Goal: Task Accomplishment & Management: Manage account settings

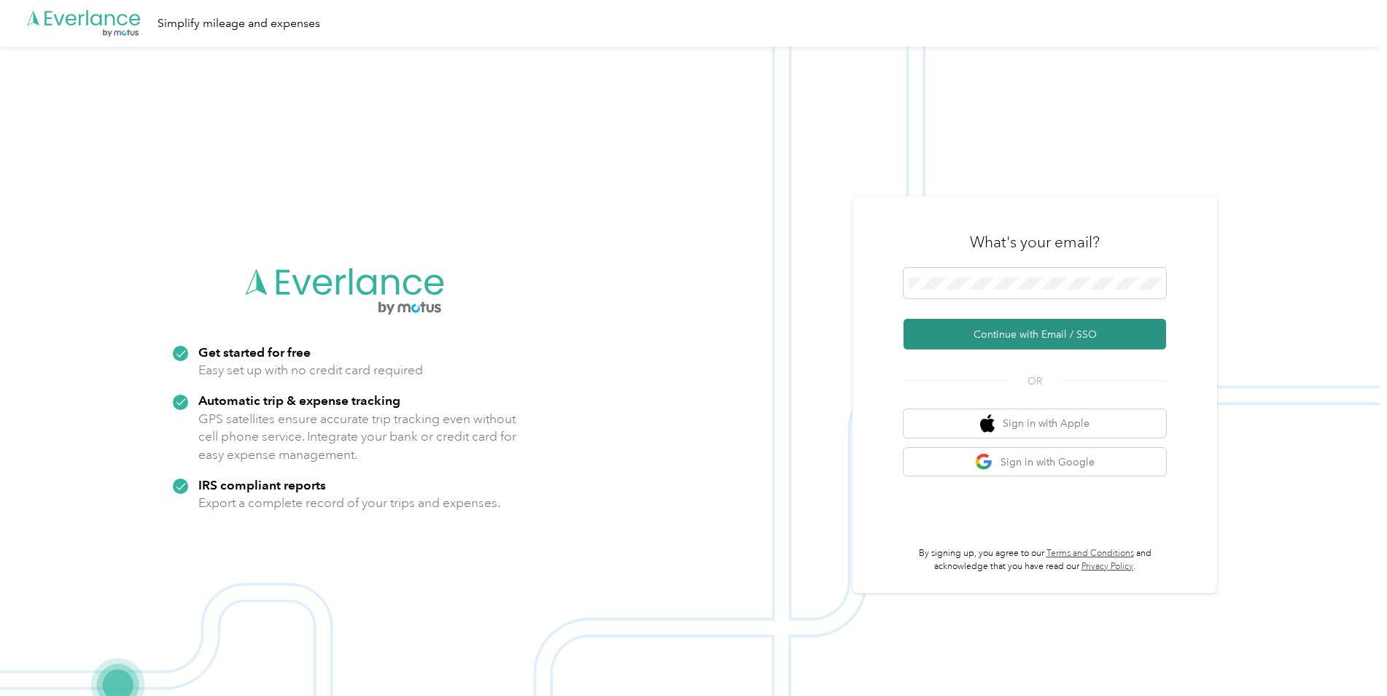
click at [1005, 328] on button "Continue with Email / SSO" at bounding box center [1035, 334] width 263 height 31
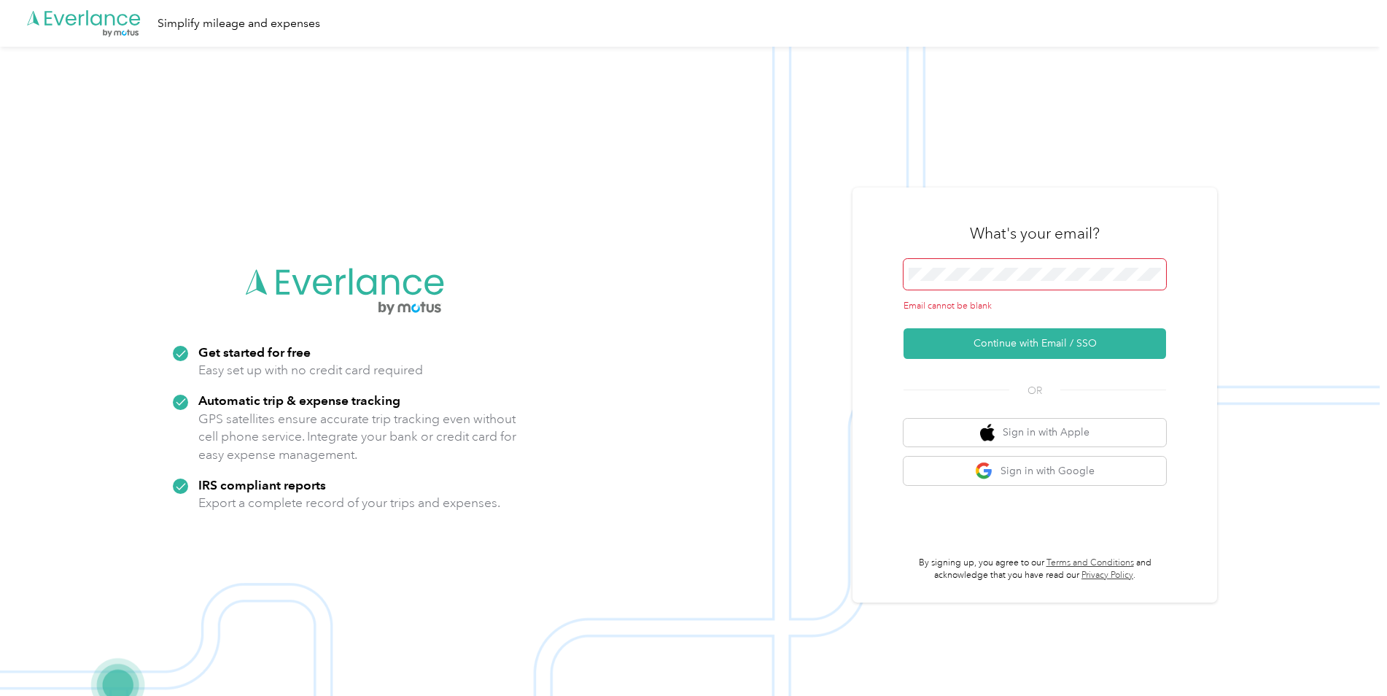
click at [982, 265] on span at bounding box center [1035, 274] width 263 height 31
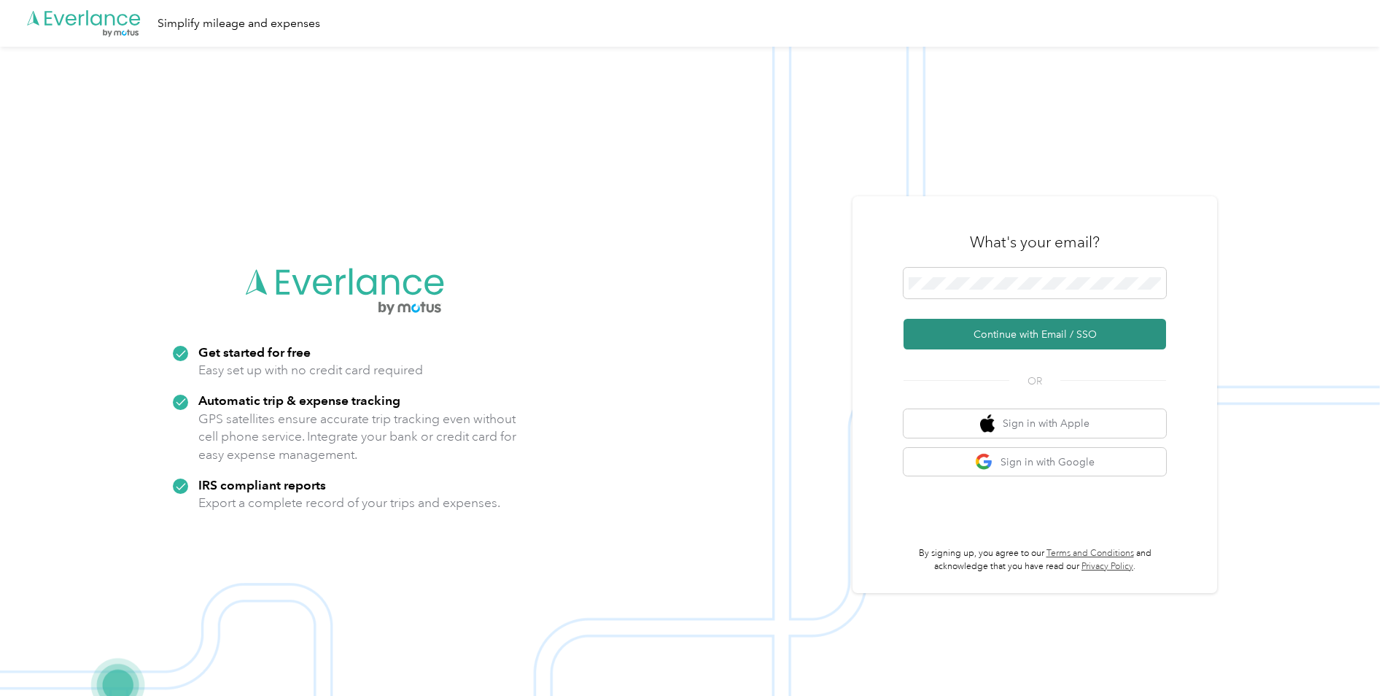
click at [1020, 333] on button "Continue with Email / SSO" at bounding box center [1035, 334] width 263 height 31
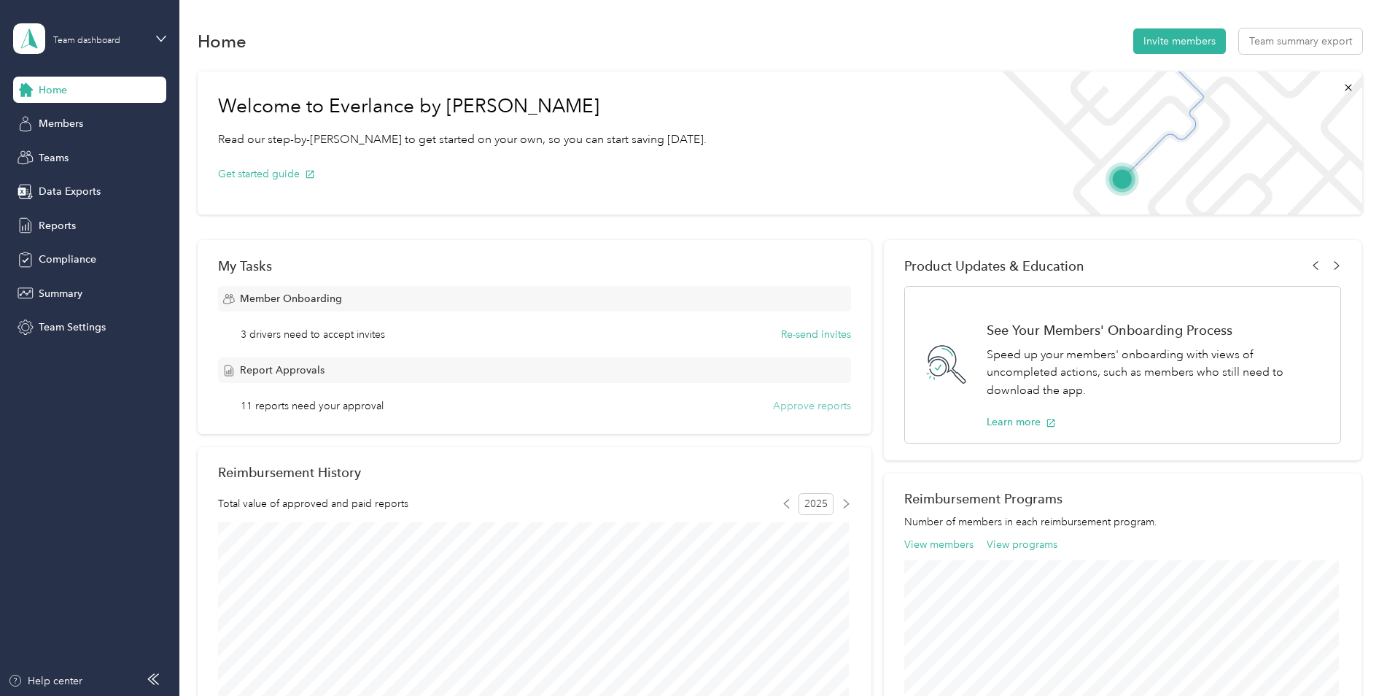
click at [806, 405] on button "Approve reports" at bounding box center [812, 405] width 78 height 15
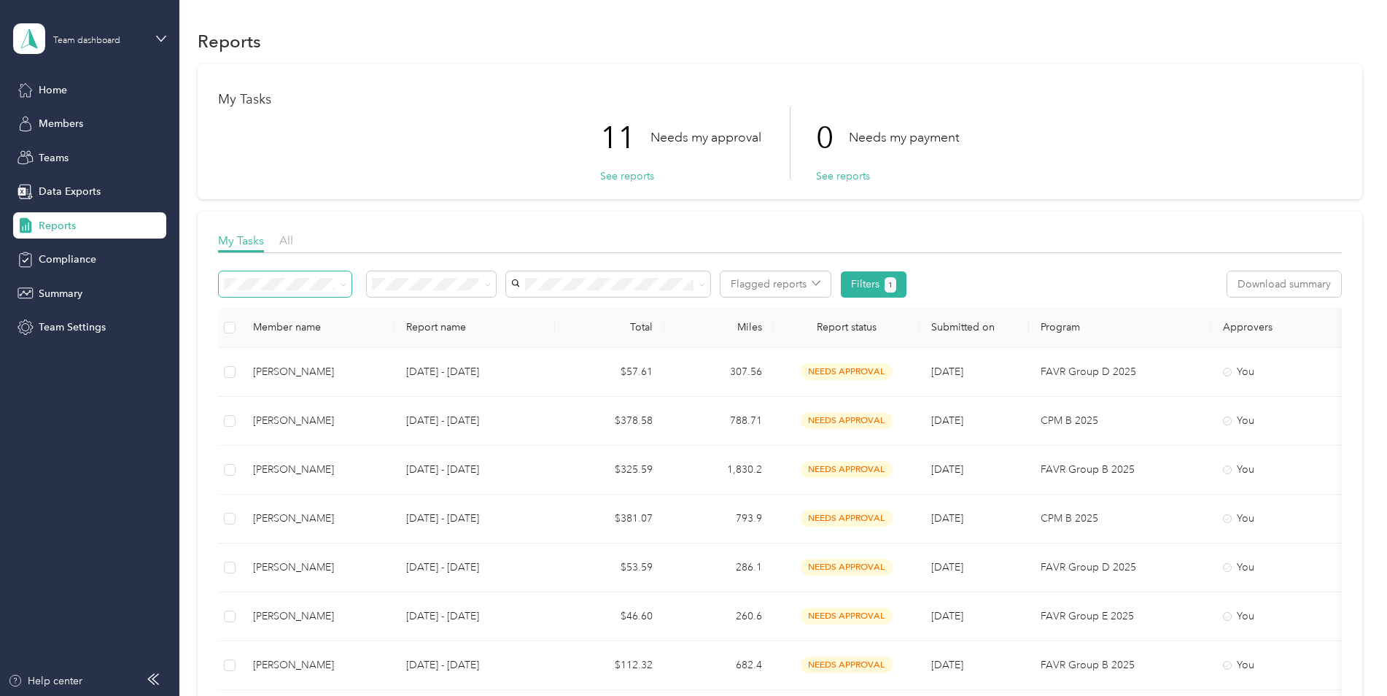
click at [345, 285] on icon at bounding box center [343, 285] width 7 height 7
click at [345, 285] on icon at bounding box center [343, 284] width 4 height 3
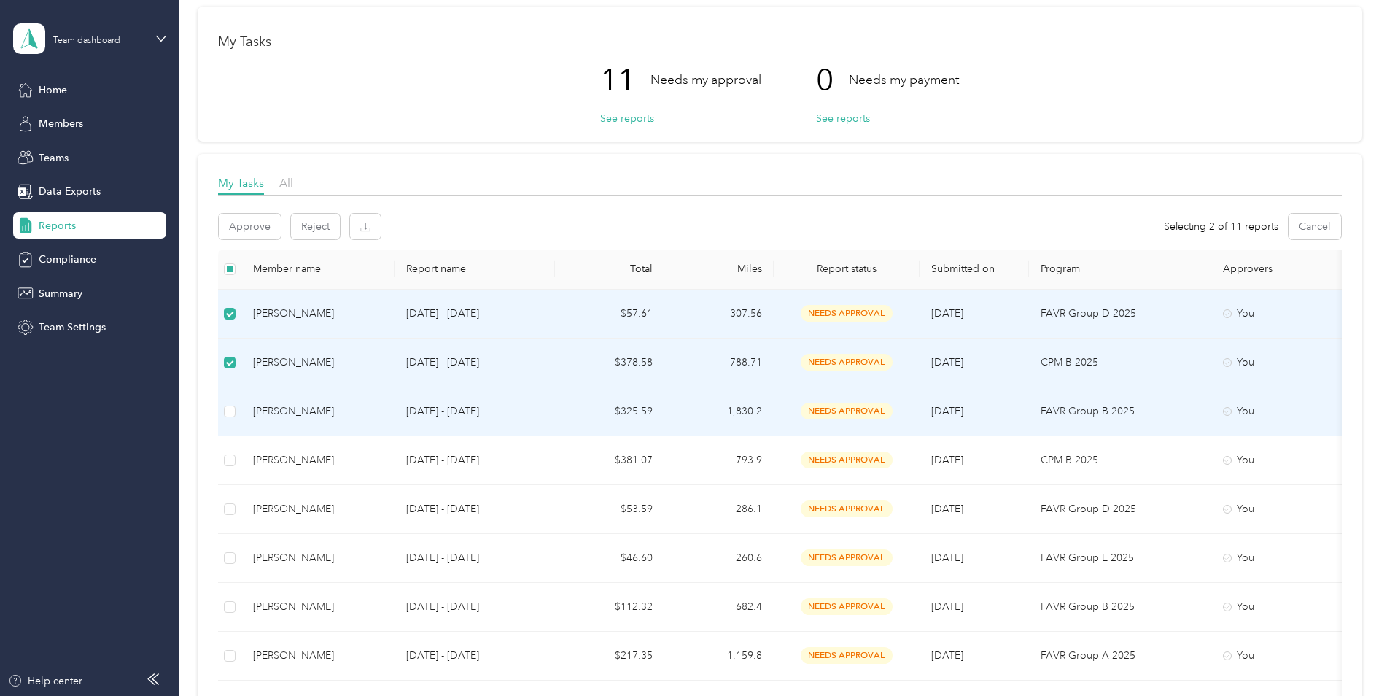
scroll to position [219, 0]
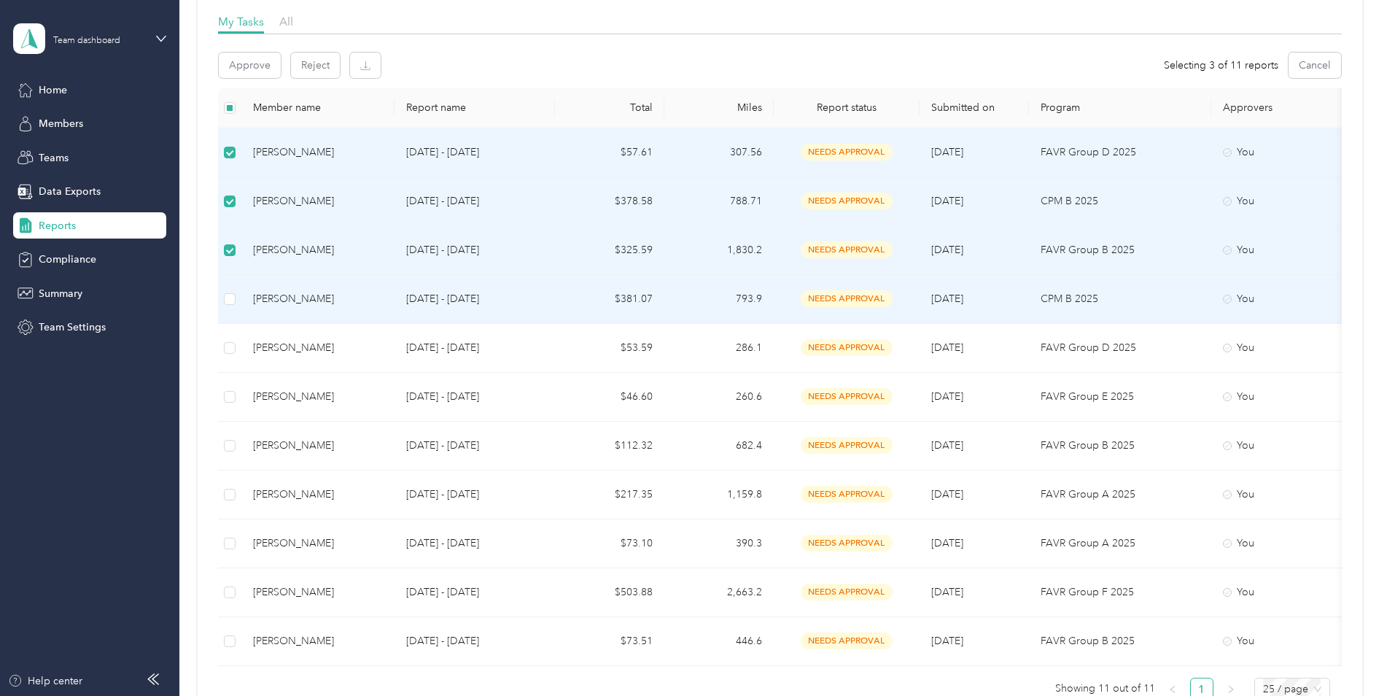
click at [222, 298] on td at bounding box center [229, 299] width 23 height 49
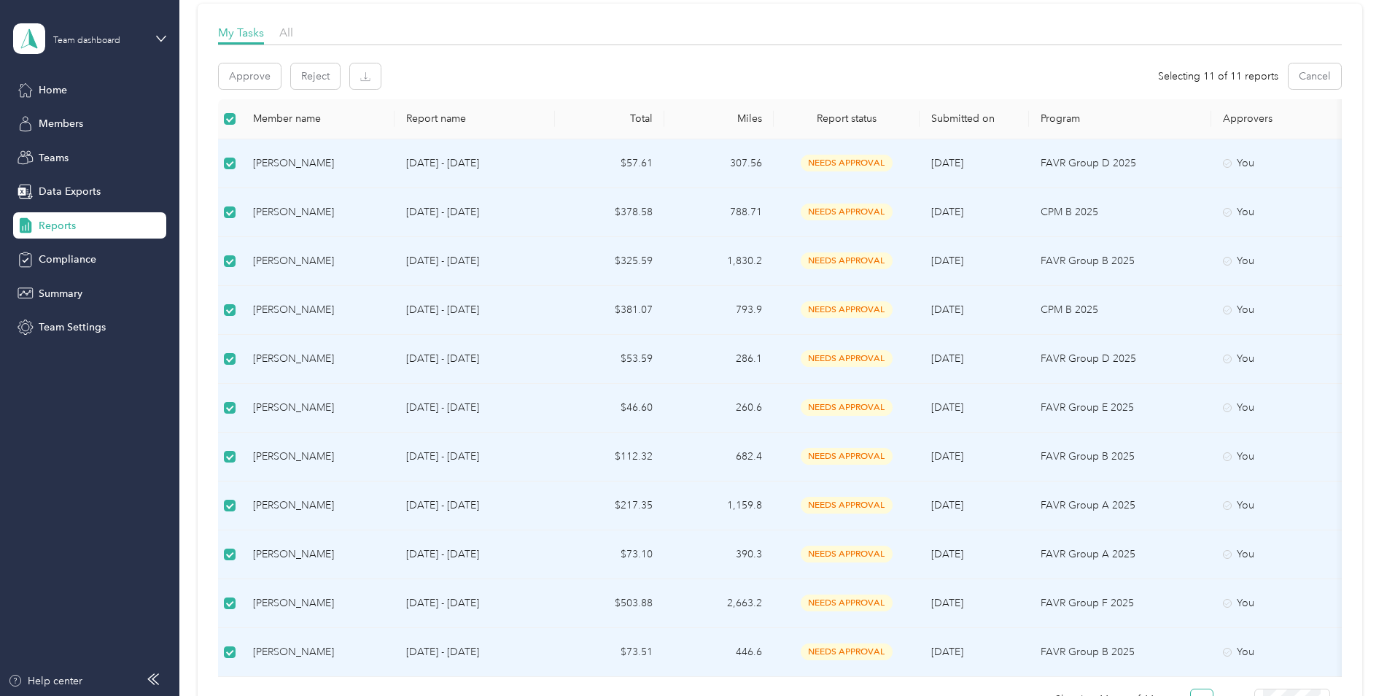
scroll to position [0, 0]
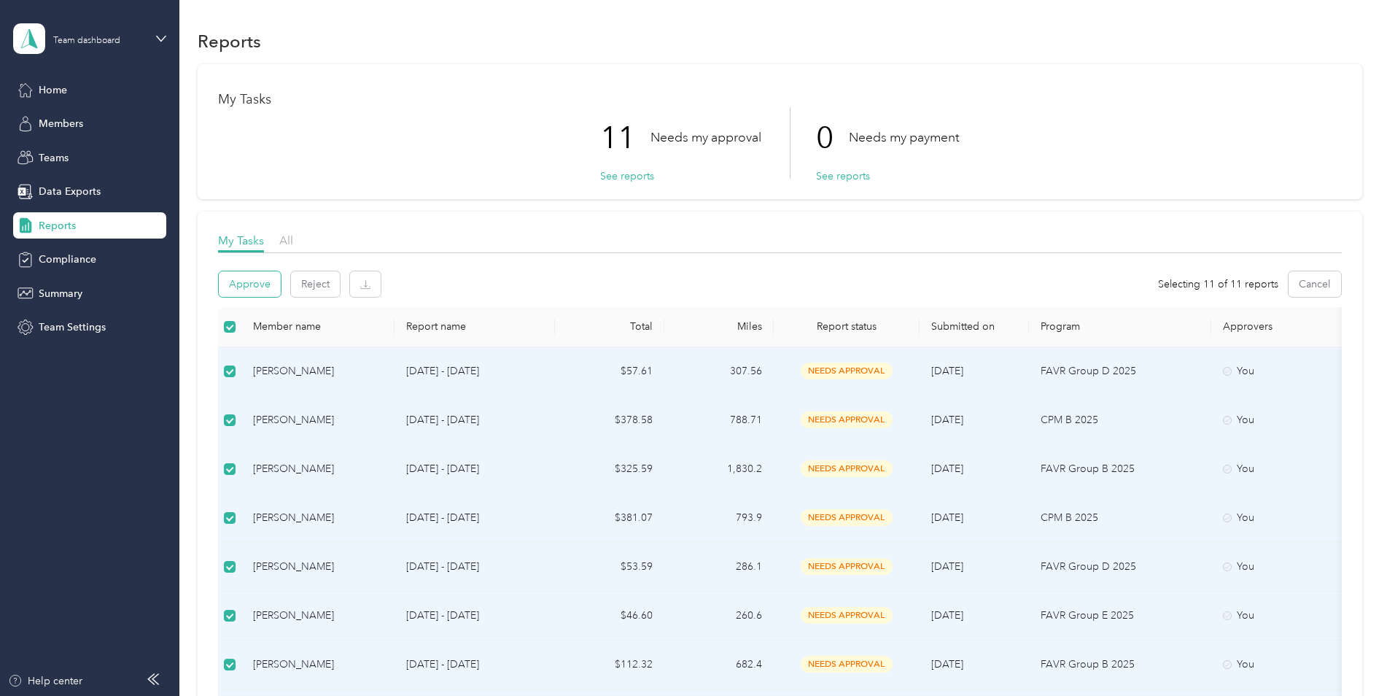
click at [258, 284] on button "Approve" at bounding box center [250, 284] width 62 height 26
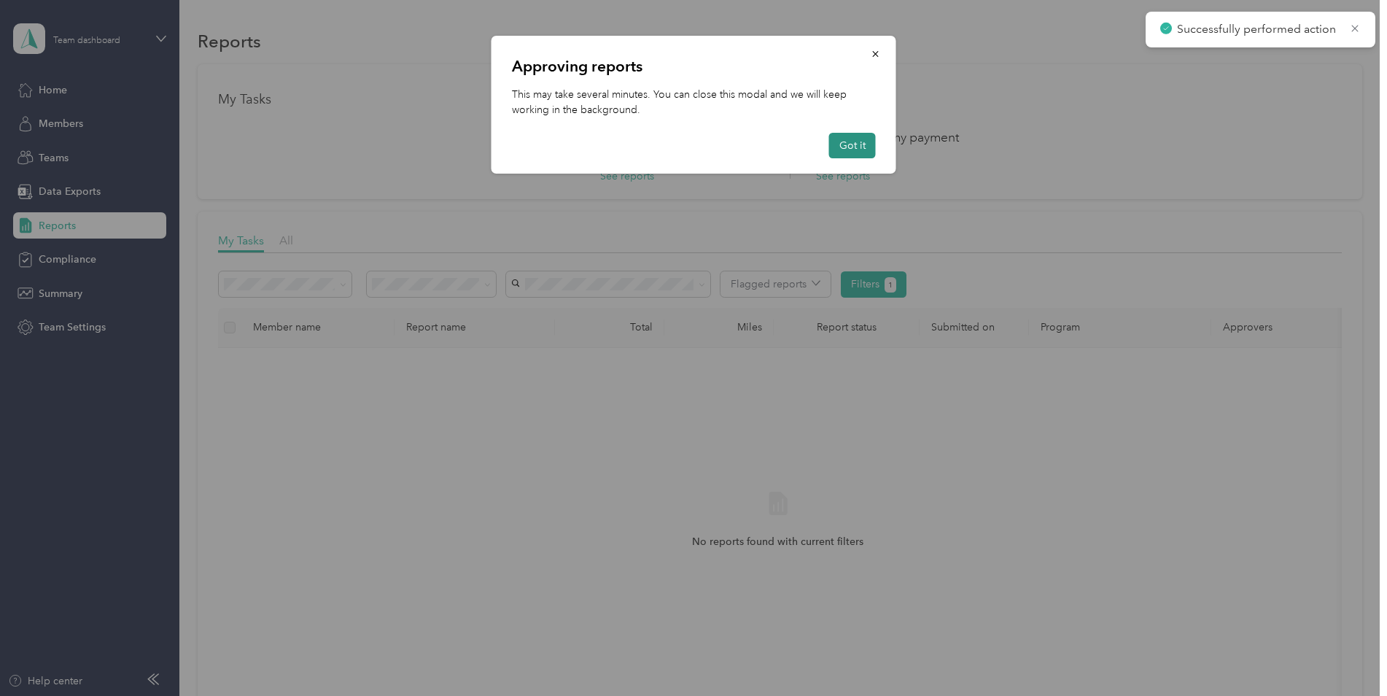
click at [848, 144] on button "Got it" at bounding box center [852, 146] width 47 height 26
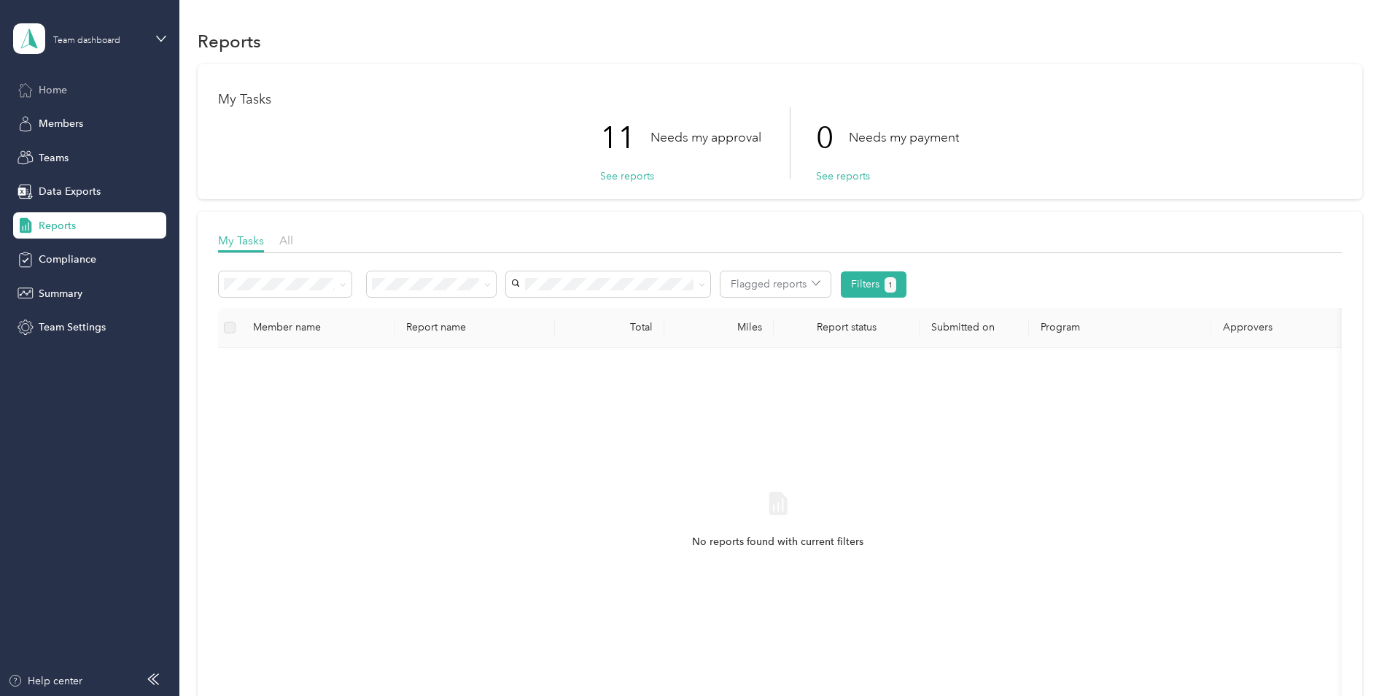
click at [48, 88] on span "Home" at bounding box center [53, 89] width 28 height 15
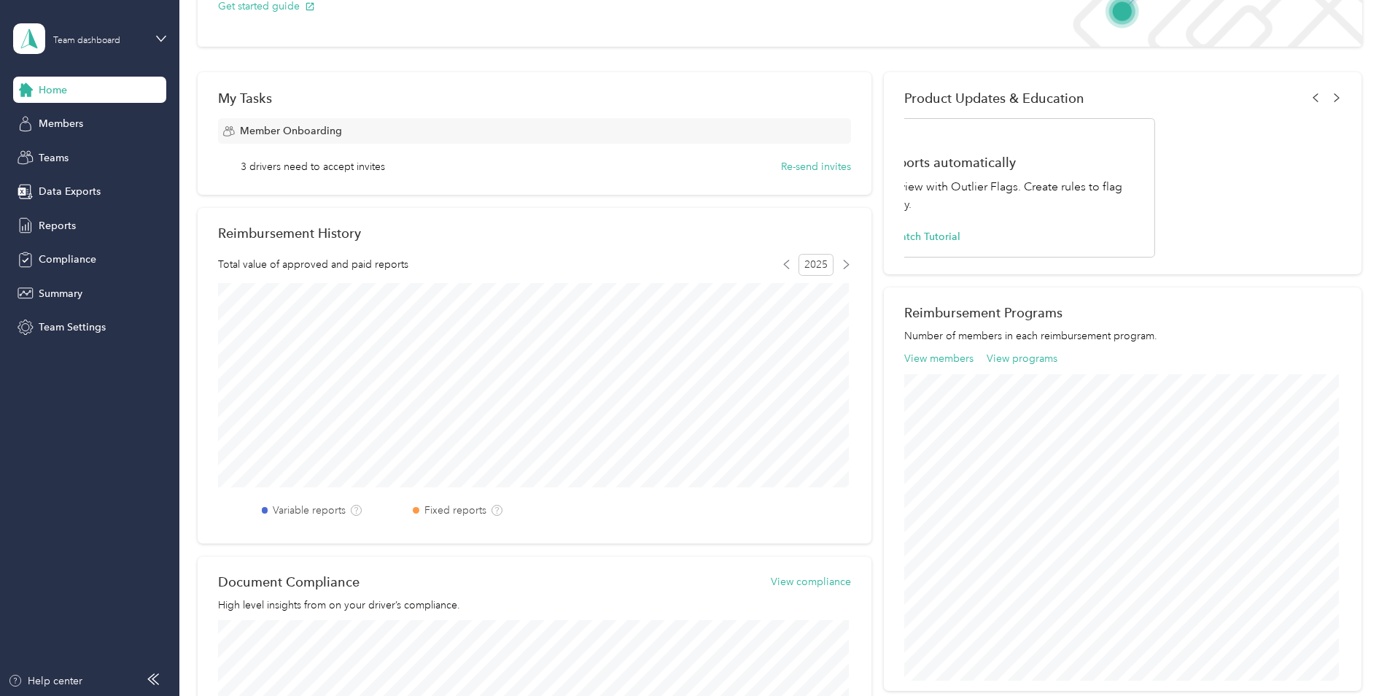
scroll to position [163, 0]
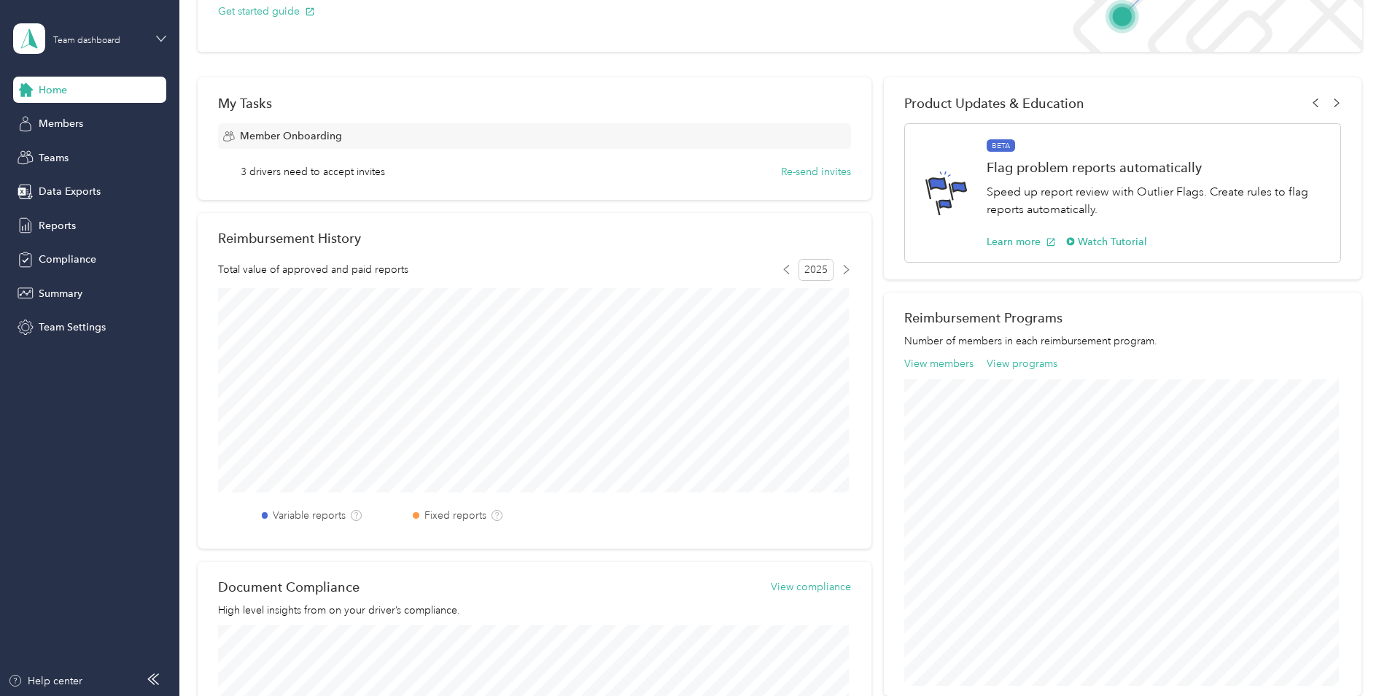
click at [163, 34] on icon at bounding box center [161, 39] width 10 height 10
click at [100, 151] on div "Personal dashboard" at bounding box center [72, 149] width 92 height 15
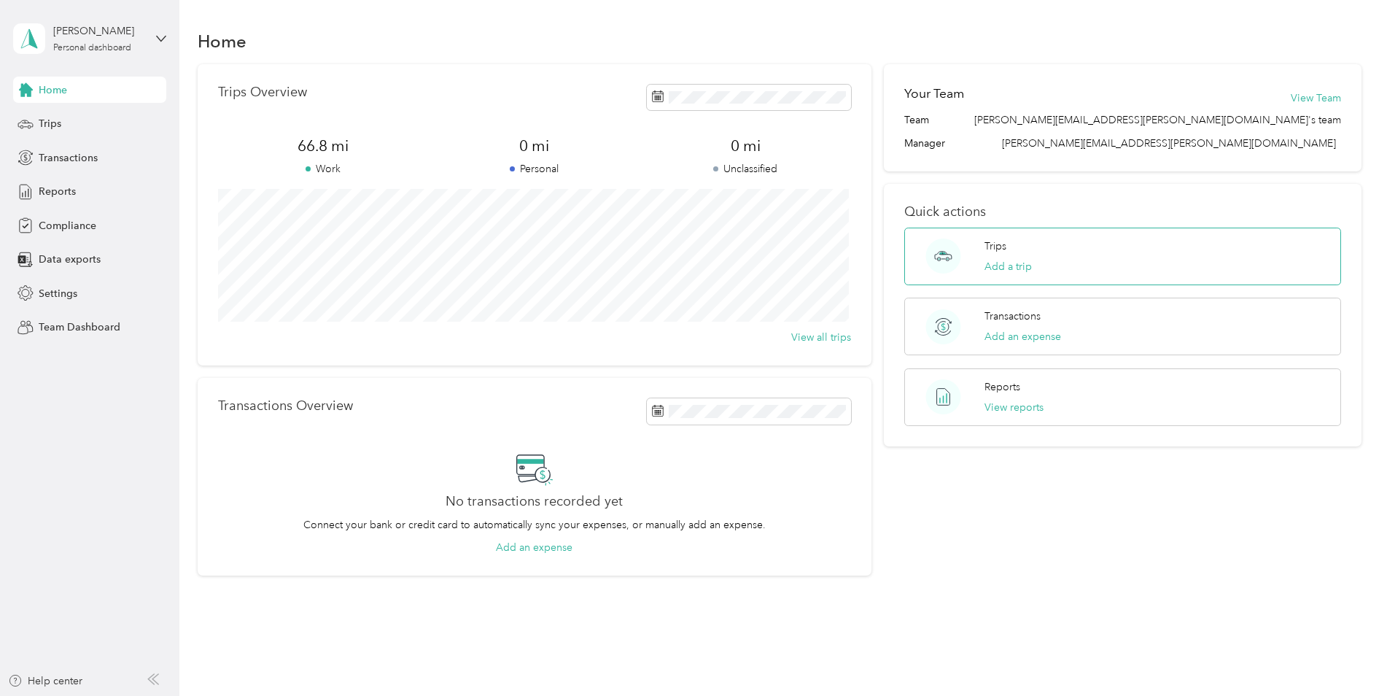
click at [994, 249] on p "Trips" at bounding box center [996, 246] width 22 height 15
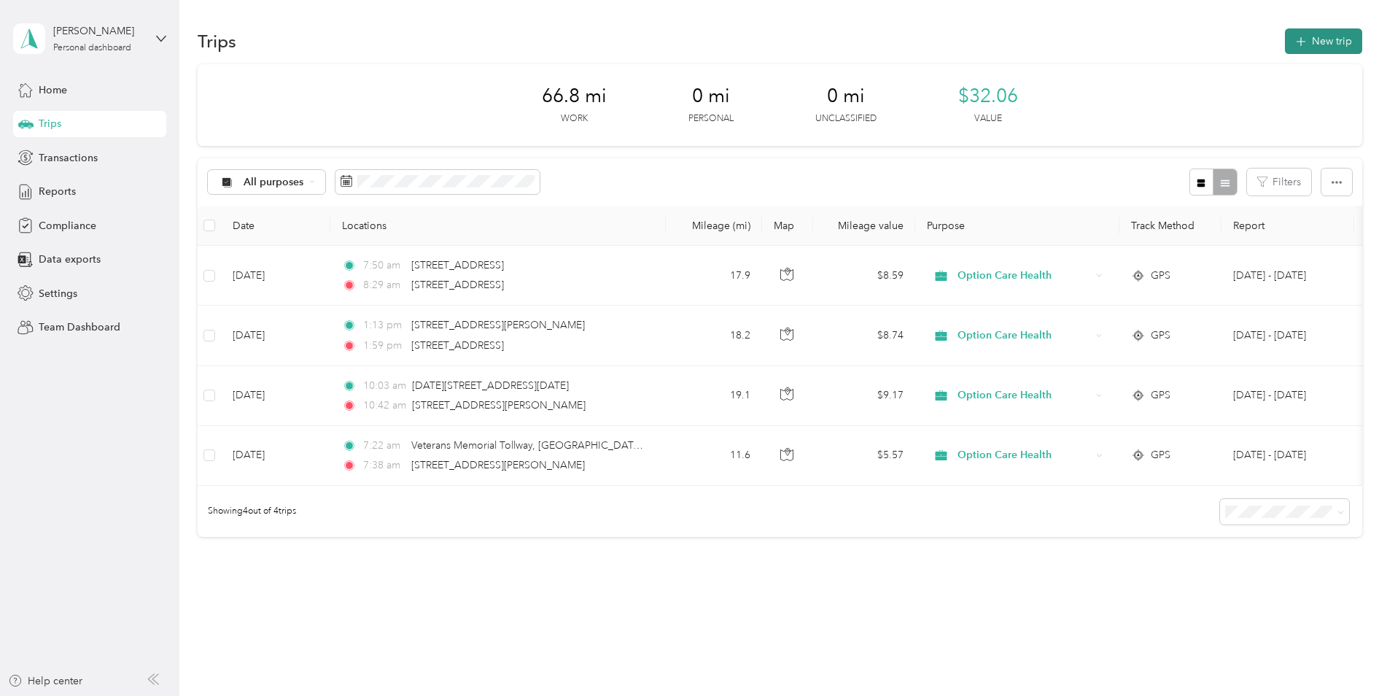
click at [1333, 38] on button "New trip" at bounding box center [1323, 41] width 77 height 26
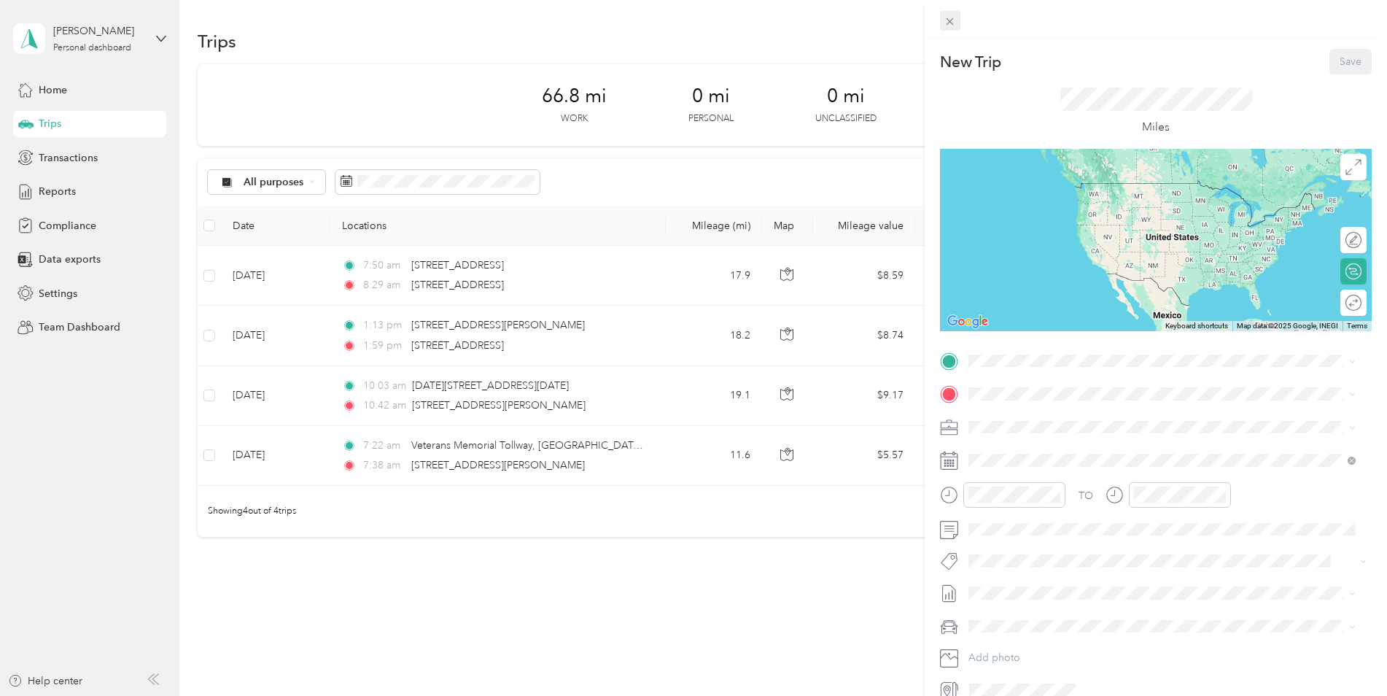
click at [951, 20] on icon at bounding box center [950, 21] width 12 height 12
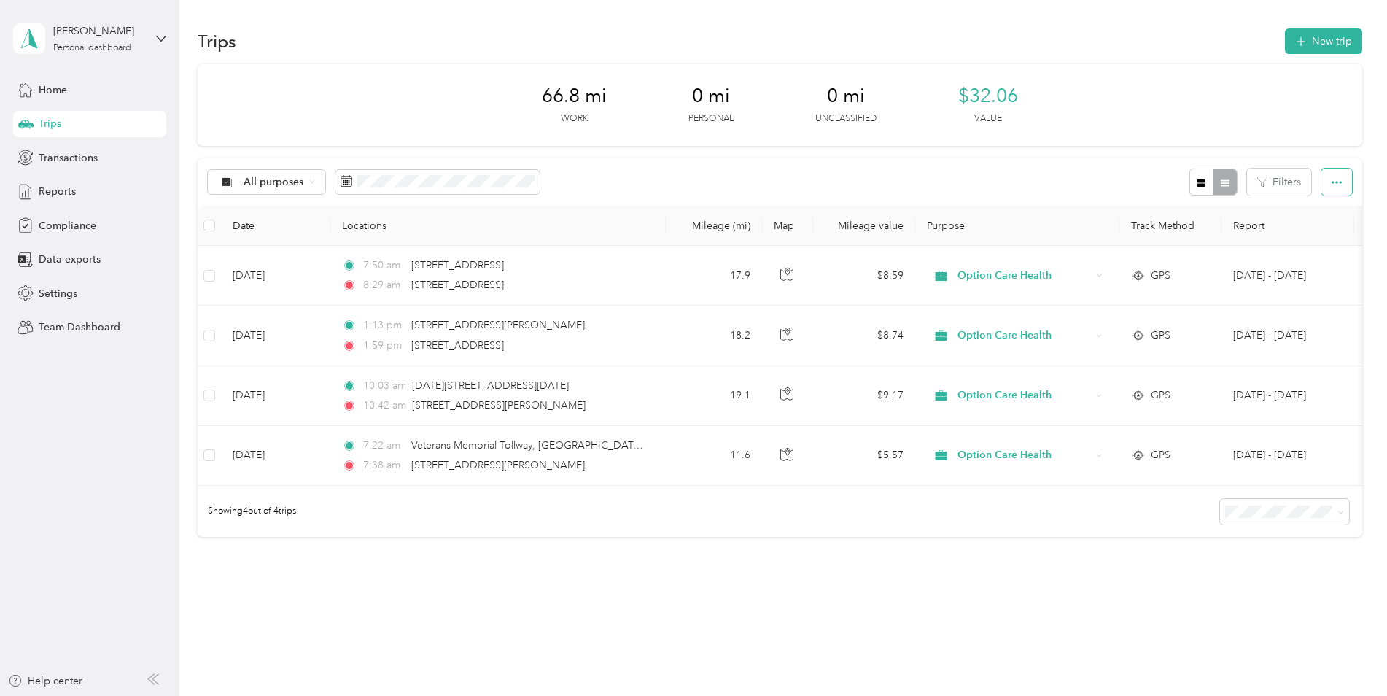
click at [1342, 177] on button "button" at bounding box center [1337, 182] width 31 height 27
click at [1031, 178] on div "All purposes Filters" at bounding box center [780, 181] width 1165 height 47
click at [1323, 36] on button "New trip" at bounding box center [1323, 41] width 77 height 26
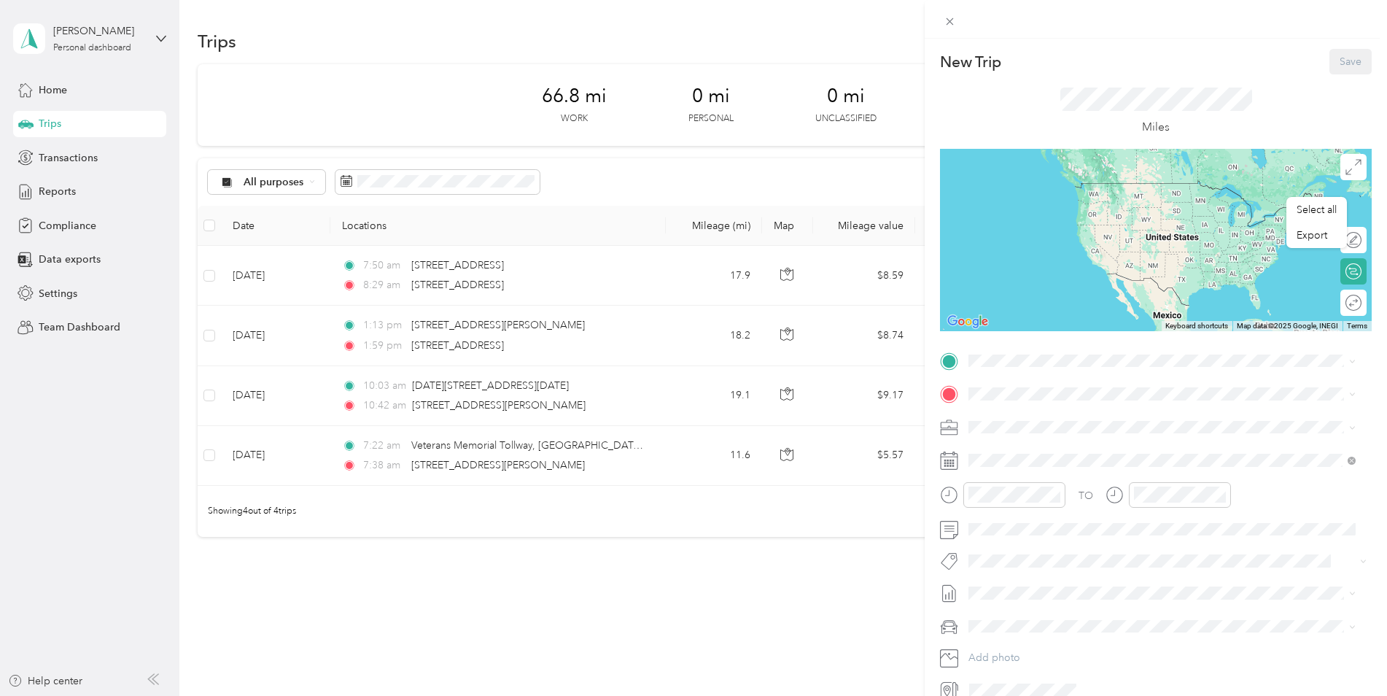
click at [949, 466] on icon at bounding box center [949, 461] width 18 height 18
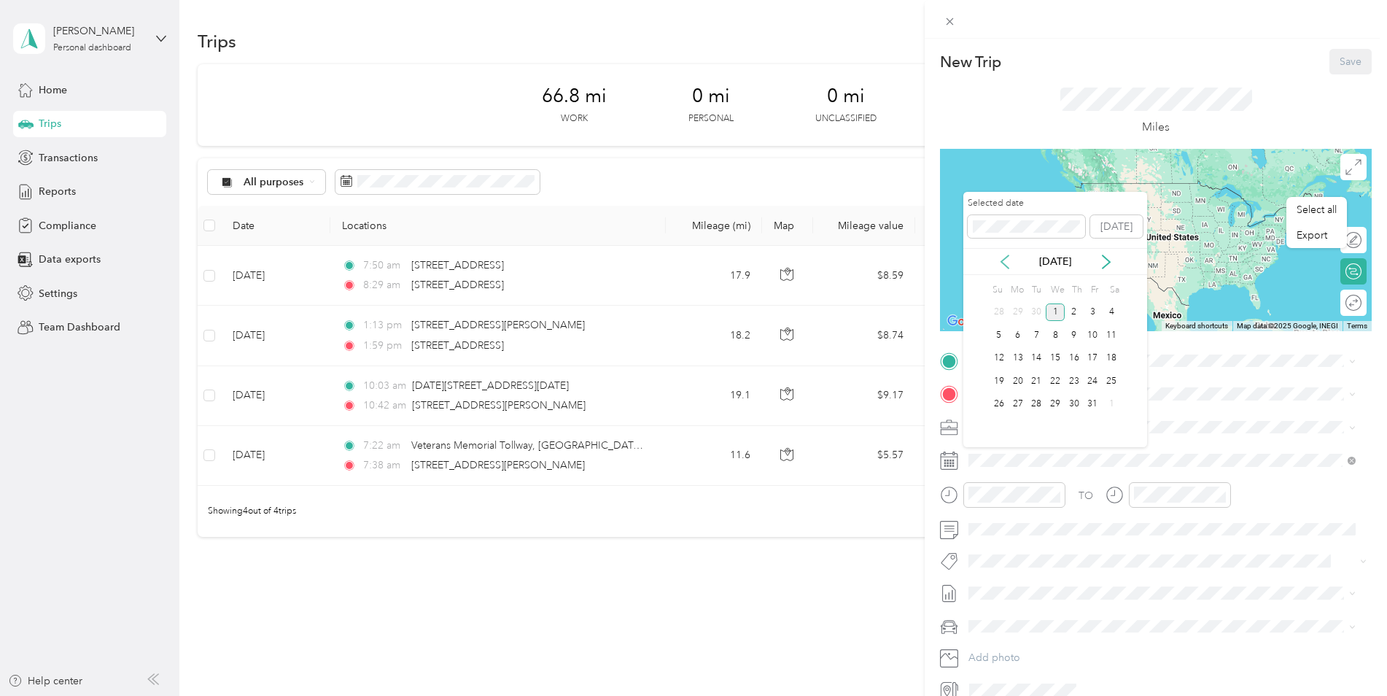
click at [1002, 259] on icon at bounding box center [1005, 262] width 15 height 15
click at [1056, 314] on div "3" at bounding box center [1055, 312] width 19 height 18
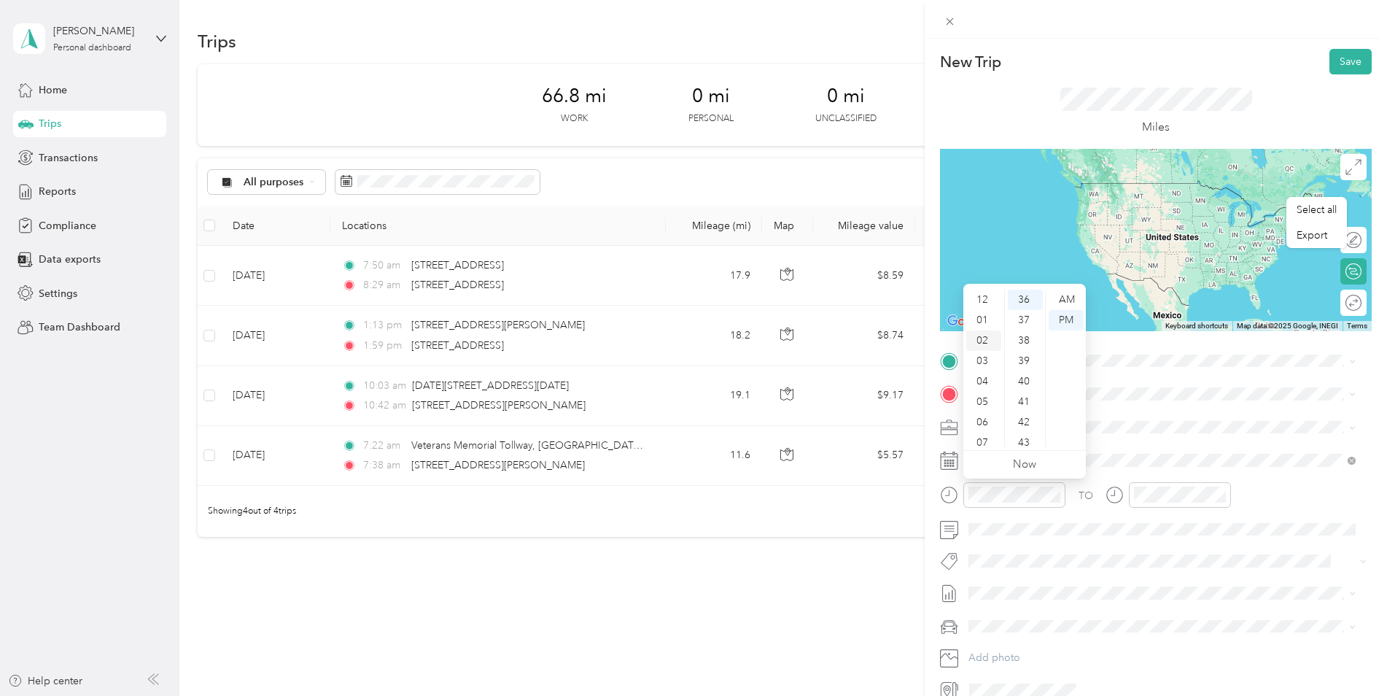
click at [989, 338] on div "02" at bounding box center [984, 340] width 35 height 20
click at [1069, 322] on div "PM" at bounding box center [1066, 320] width 35 height 20
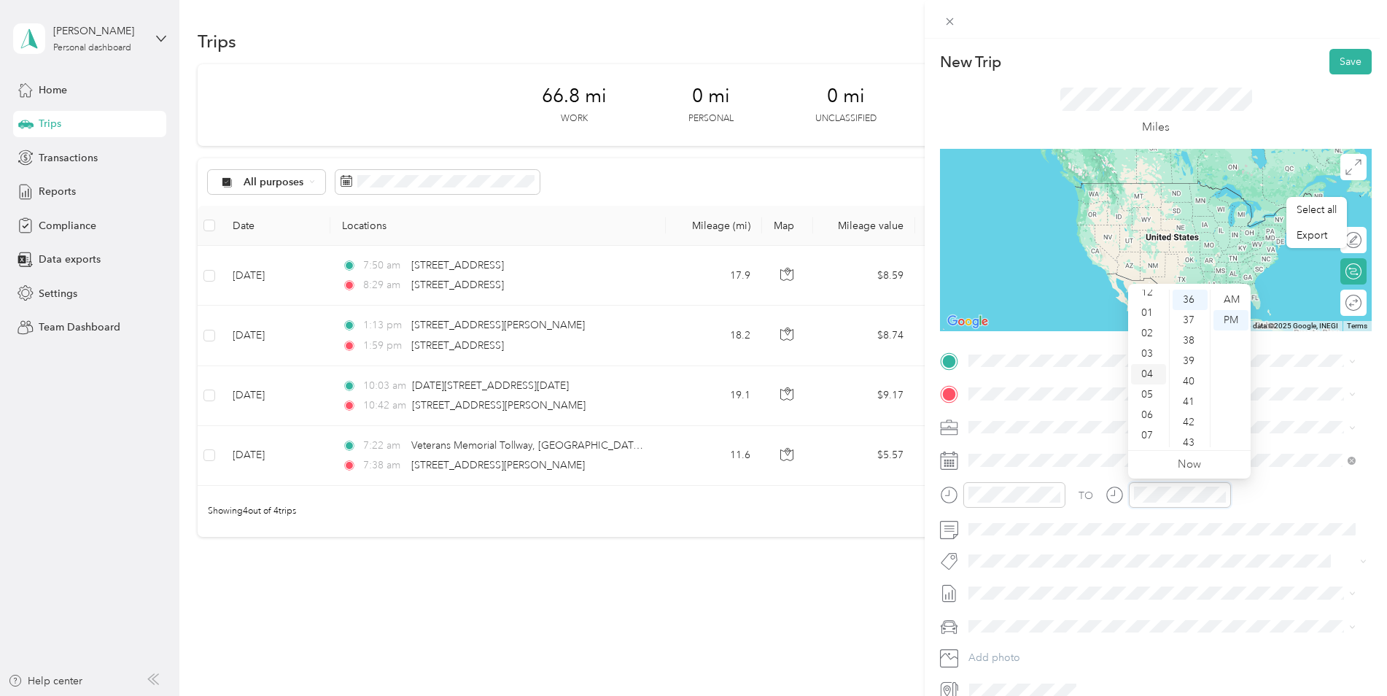
scroll to position [0, 0]
click at [1152, 359] on div "03" at bounding box center [1148, 361] width 35 height 20
click at [1193, 289] on div "12 01 02 03 04 05 06 07 08 09 10 11 00 01 02 03 04 05 06 07 08 09 10 11 12 13 1…" at bounding box center [1189, 368] width 123 height 163
click at [1191, 300] on div "00" at bounding box center [1190, 300] width 35 height 20
click at [1336, 64] on button "Save" at bounding box center [1351, 62] width 42 height 26
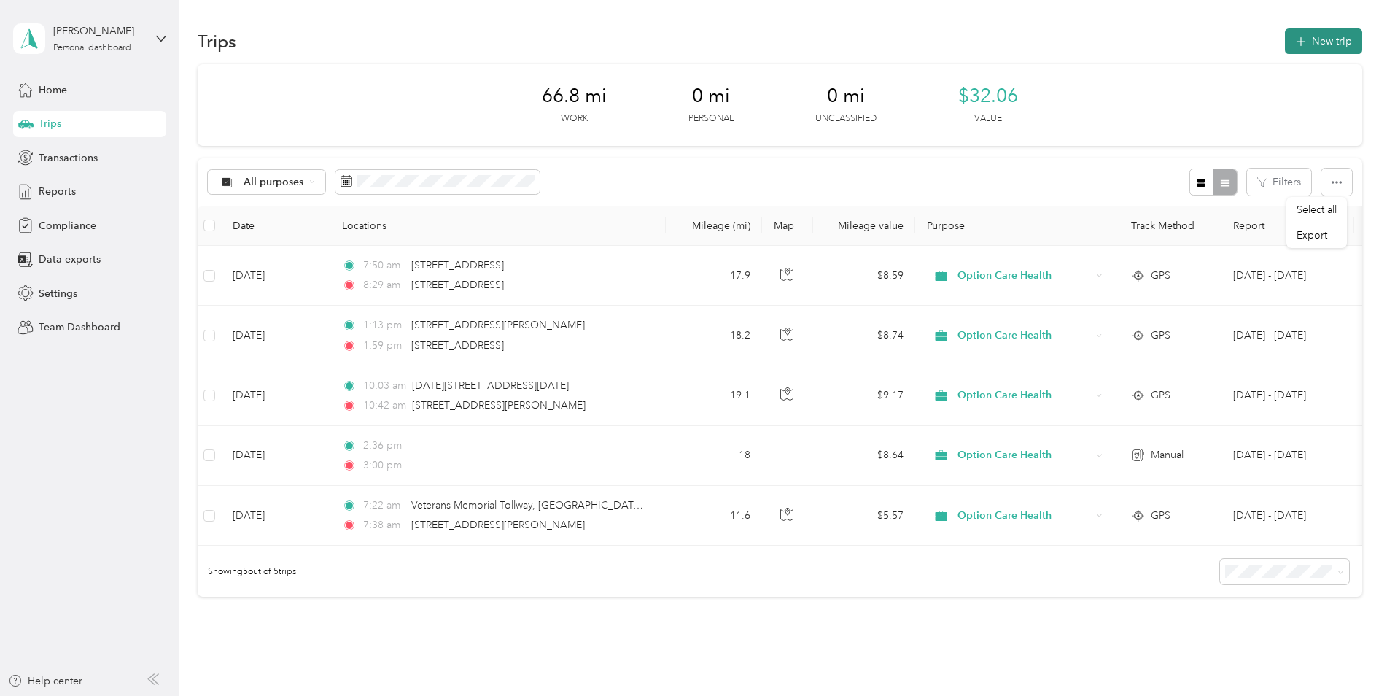
click at [1306, 44] on button "New trip" at bounding box center [1323, 41] width 77 height 26
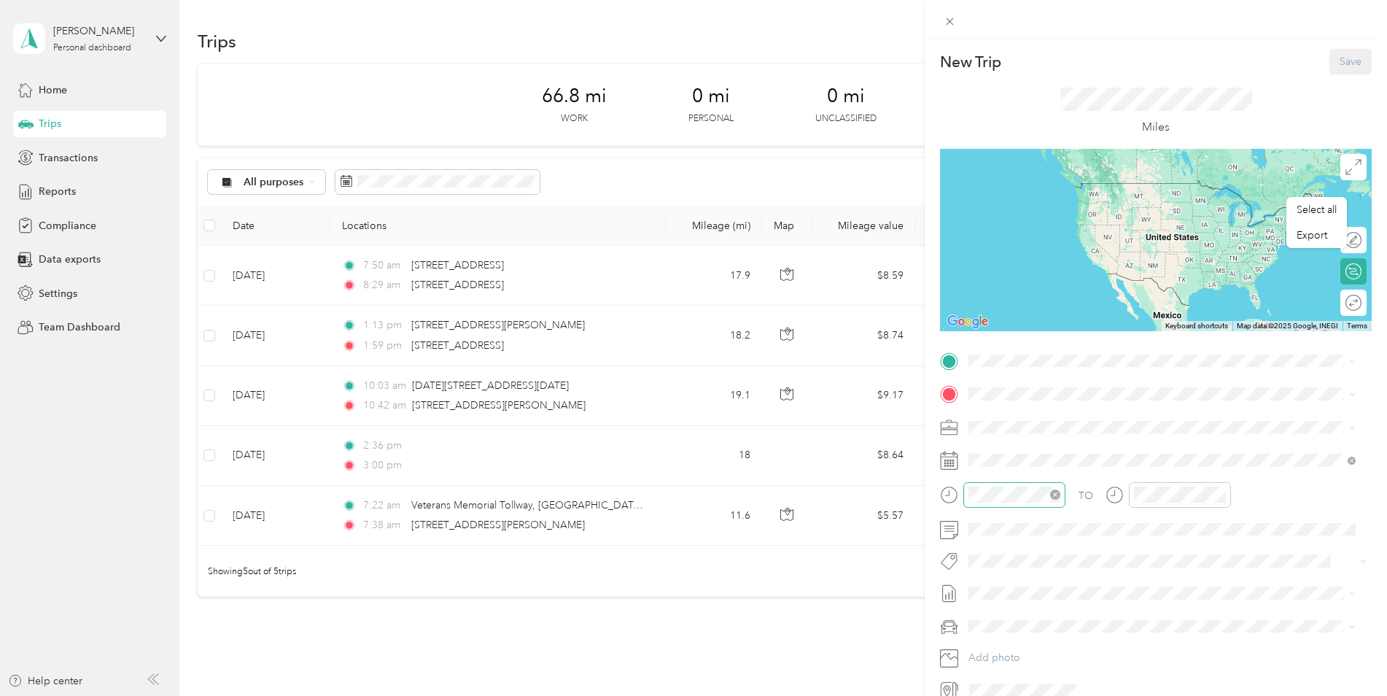
click at [1053, 490] on icon "close-circle" at bounding box center [1055, 494] width 10 height 10
click at [1068, 322] on div "PM" at bounding box center [1066, 320] width 35 height 20
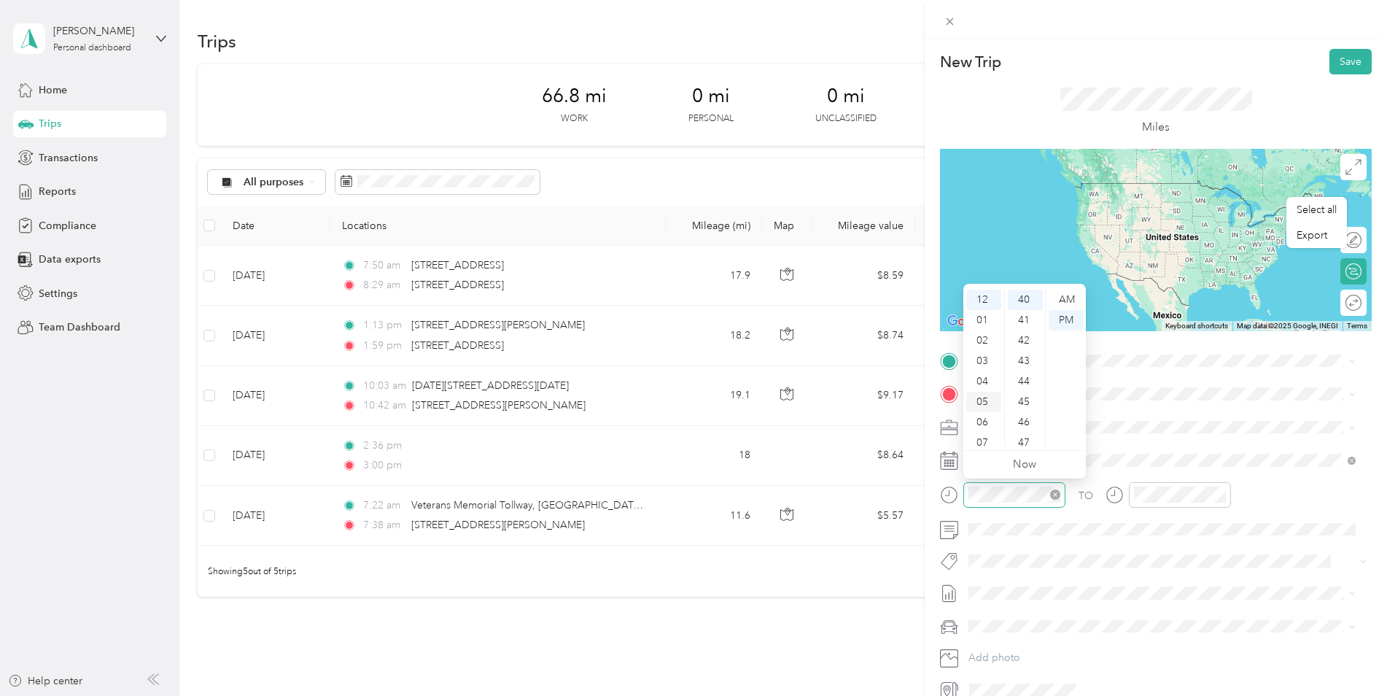
click at [987, 403] on div "05" at bounding box center [984, 402] width 35 height 20
click at [1019, 301] on div "00" at bounding box center [1025, 300] width 35 height 20
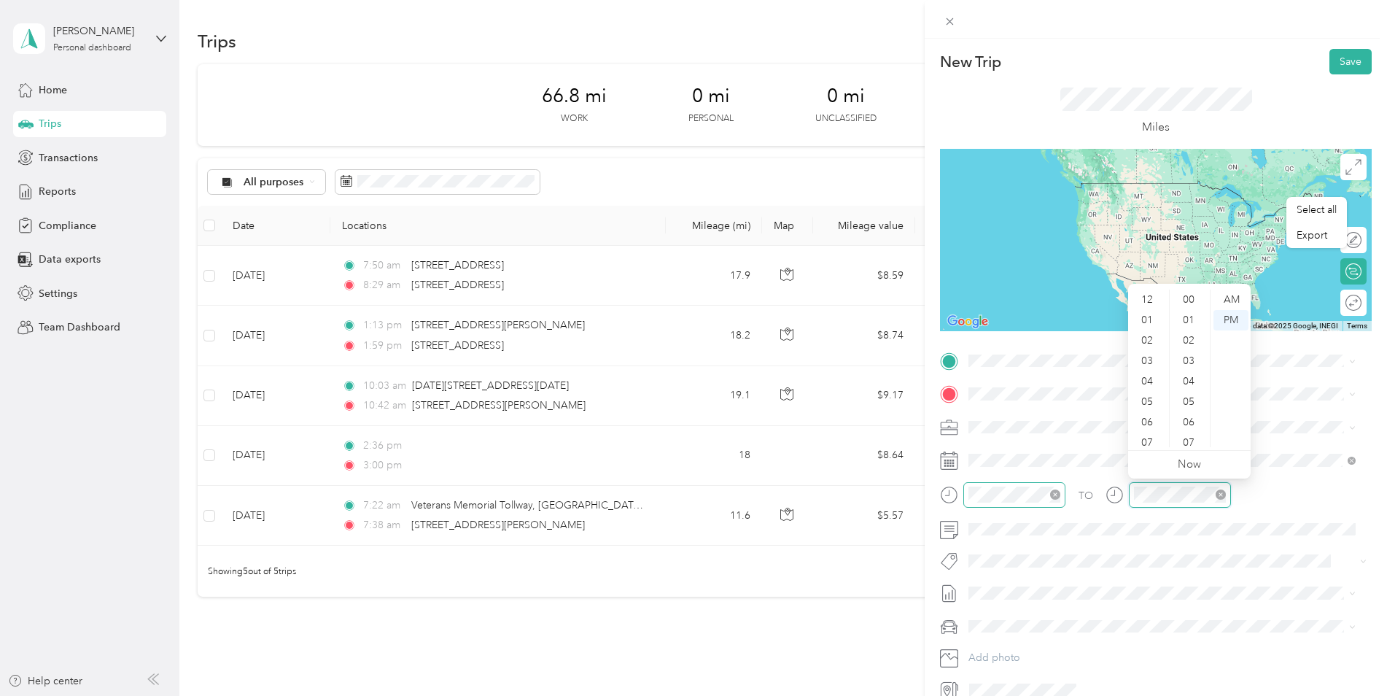
scroll to position [88, 0]
click at [1151, 314] on div "05" at bounding box center [1148, 314] width 35 height 20
click at [1229, 322] on div "PM" at bounding box center [1231, 320] width 35 height 20
drag, startPoint x: 1153, startPoint y: 547, endPoint x: 1160, endPoint y: 538, distance: 11.4
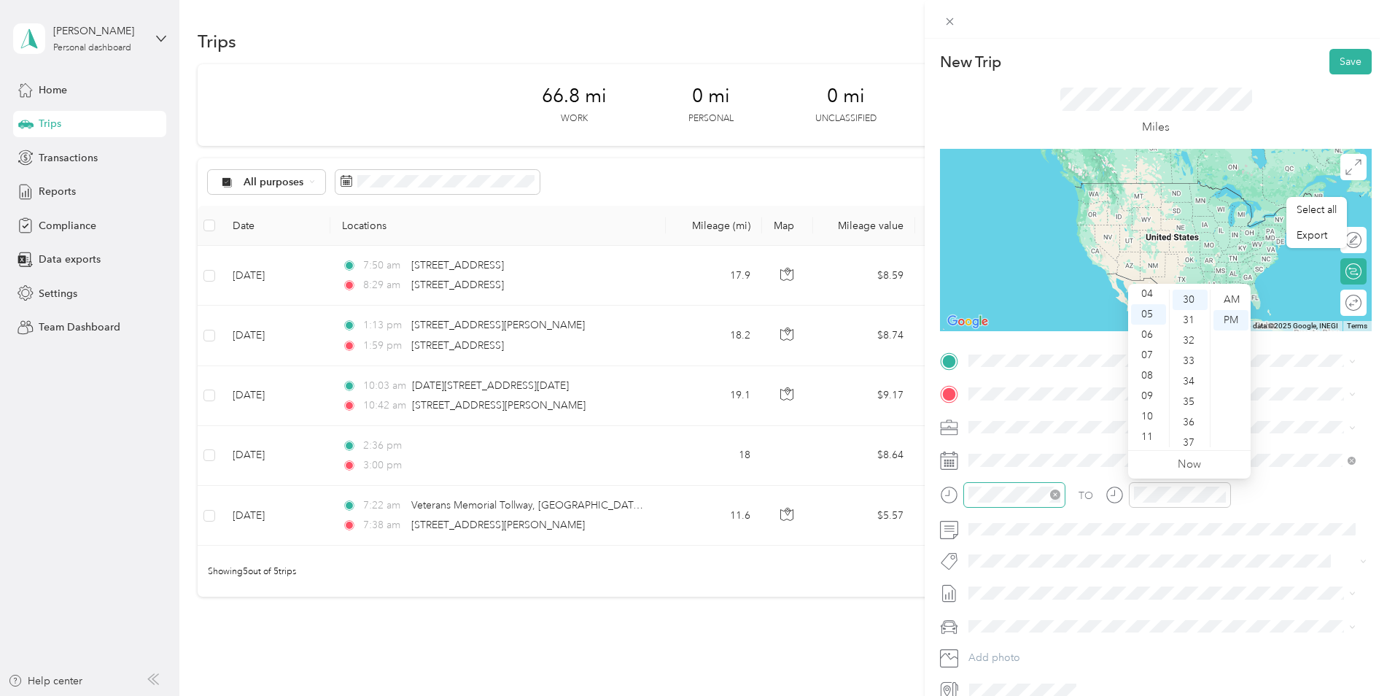
click at [1158, 546] on div "TO Add photo" at bounding box center [1156, 525] width 432 height 352
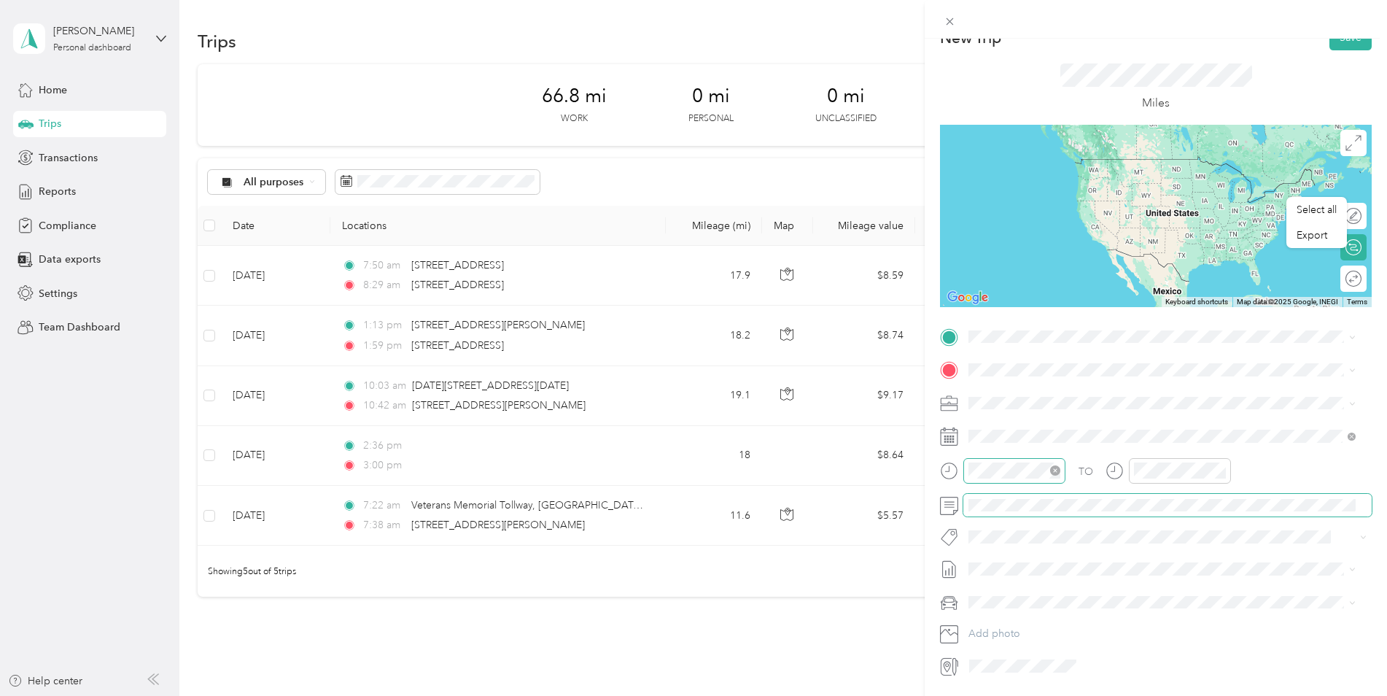
scroll to position [0, 0]
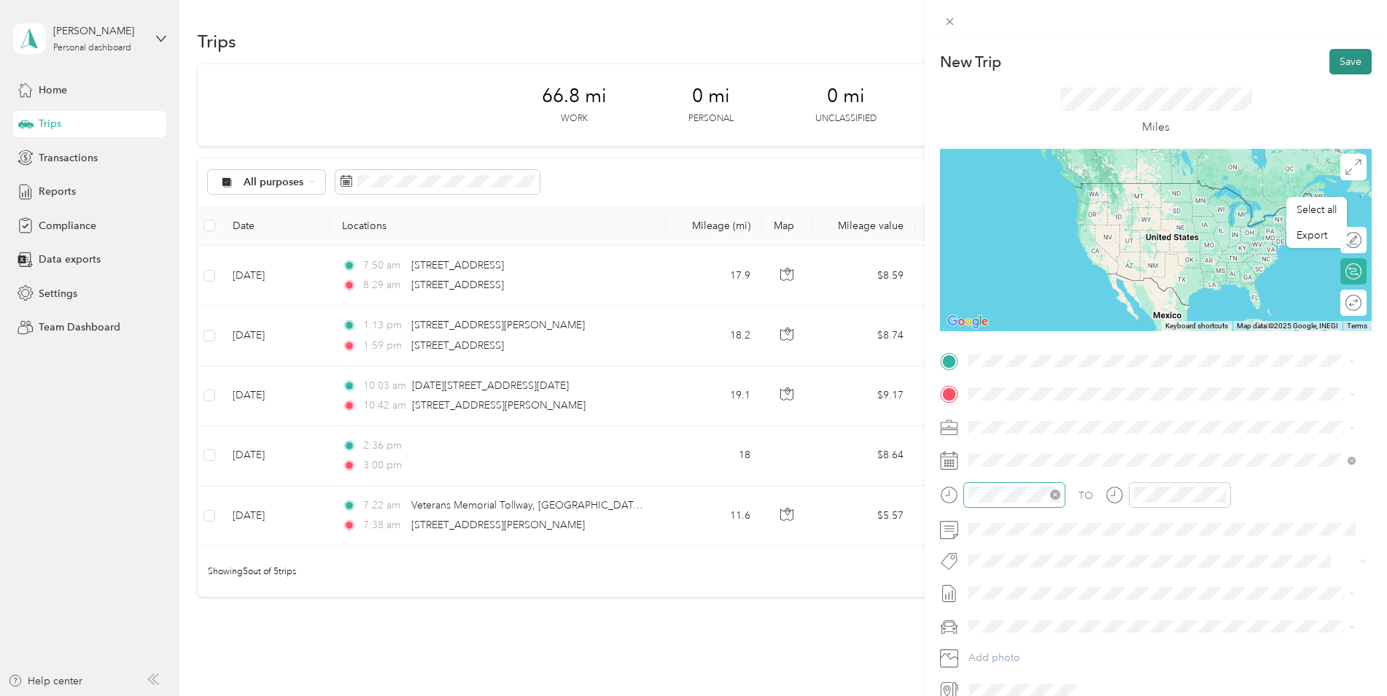
click at [1333, 60] on button "Save" at bounding box center [1351, 62] width 42 height 26
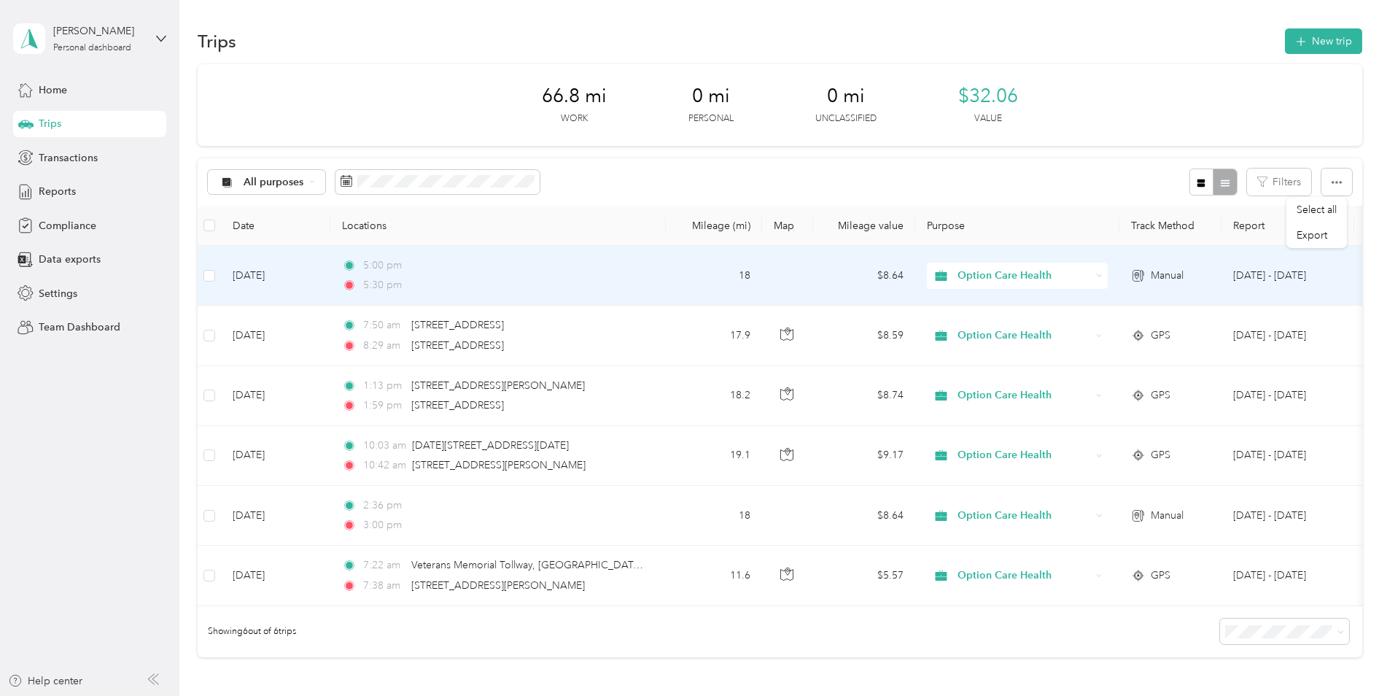
click at [284, 274] on td "[DATE]" at bounding box center [275, 276] width 109 height 60
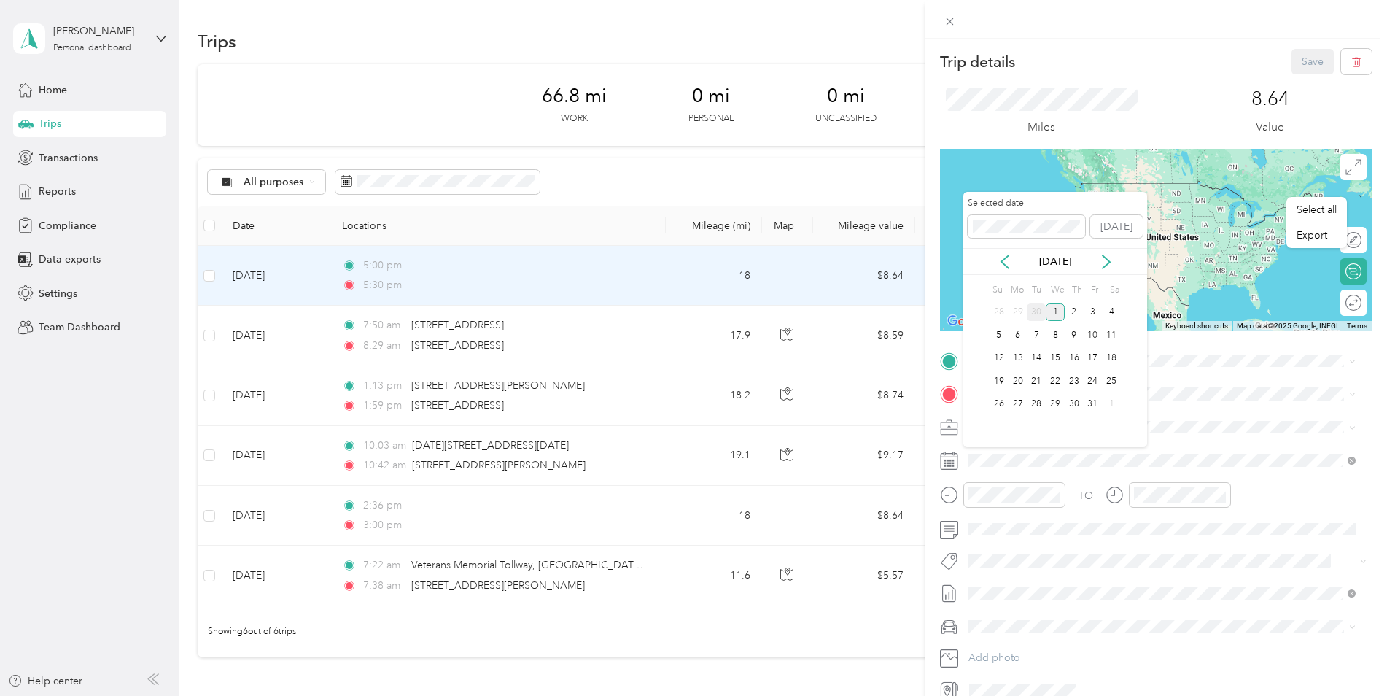
click at [1042, 311] on div "30" at bounding box center [1036, 312] width 19 height 18
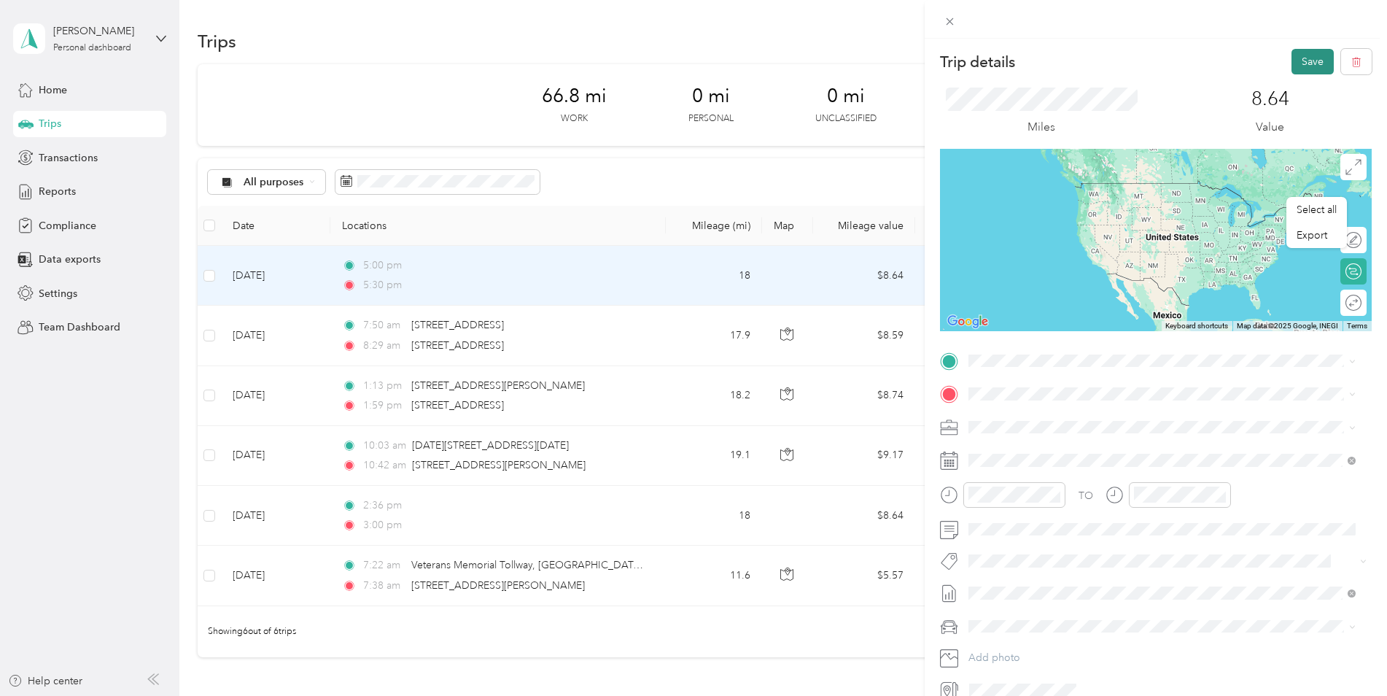
click at [1304, 61] on button "Save" at bounding box center [1313, 62] width 42 height 26
click at [1358, 27] on icon at bounding box center [1356, 28] width 12 height 13
click at [1306, 59] on button "Save" at bounding box center [1313, 62] width 42 height 26
click at [1358, 27] on icon at bounding box center [1356, 28] width 12 height 13
click at [211, 274] on div "Trip details Save This trip cannot be edited because it is either under review,…" at bounding box center [693, 348] width 1387 height 696
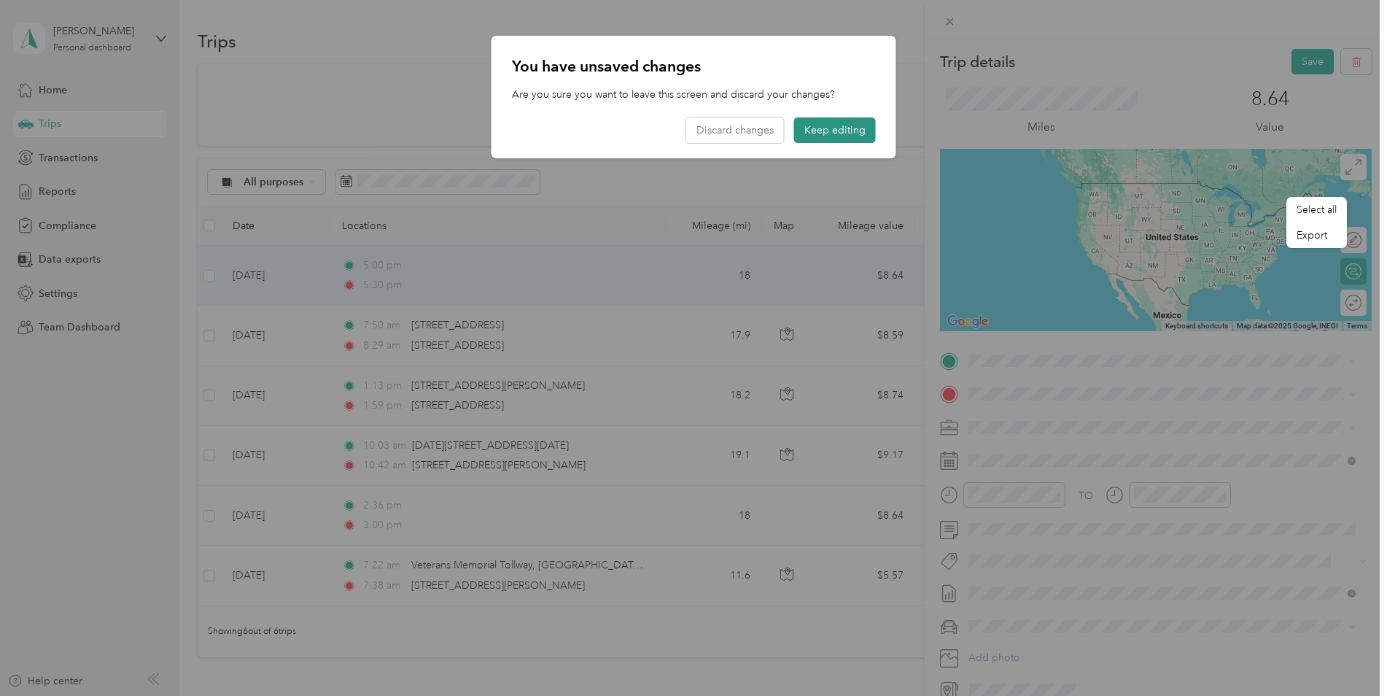
click at [839, 128] on button "Keep editing" at bounding box center [835, 130] width 82 height 26
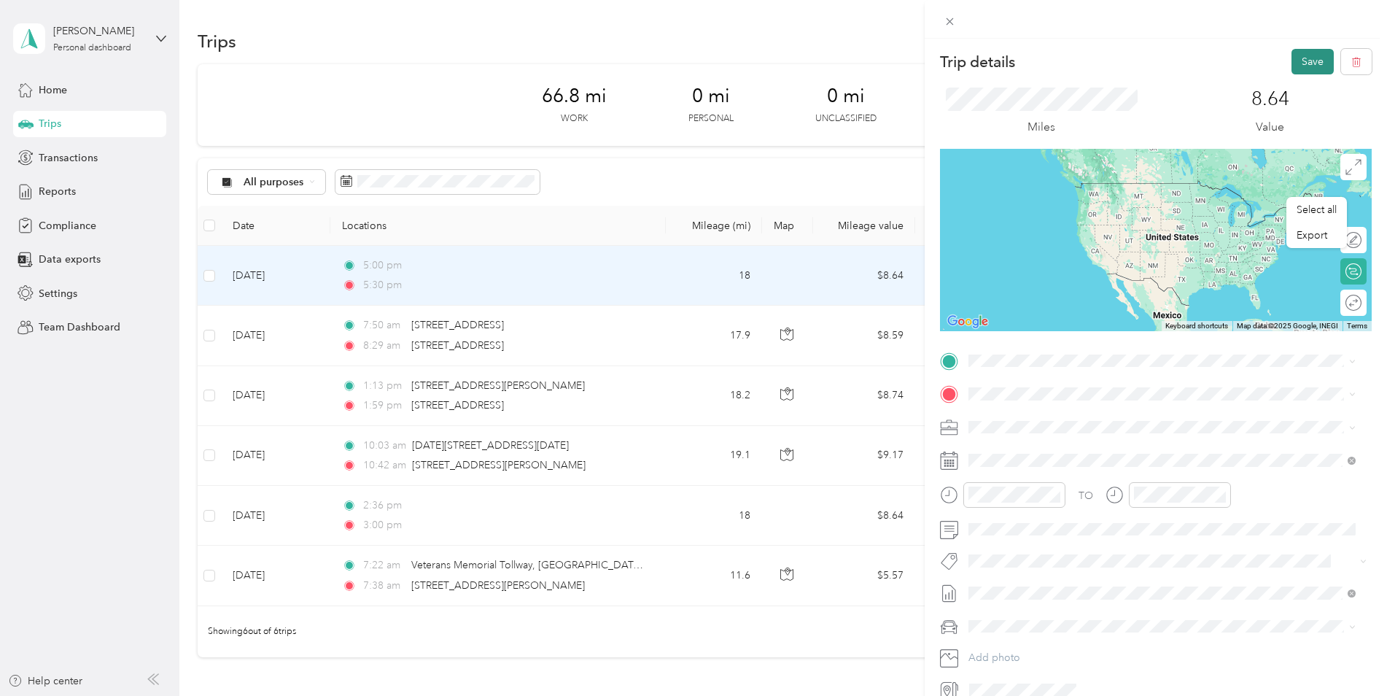
click at [1299, 59] on button "Save" at bounding box center [1313, 62] width 42 height 26
click at [1361, 30] on div "Could not update trip. Please try again later." at bounding box center [1247, 38] width 255 height 53
click at [208, 274] on div "Trip details Save This trip cannot be edited because it is either under review,…" at bounding box center [693, 348] width 1387 height 696
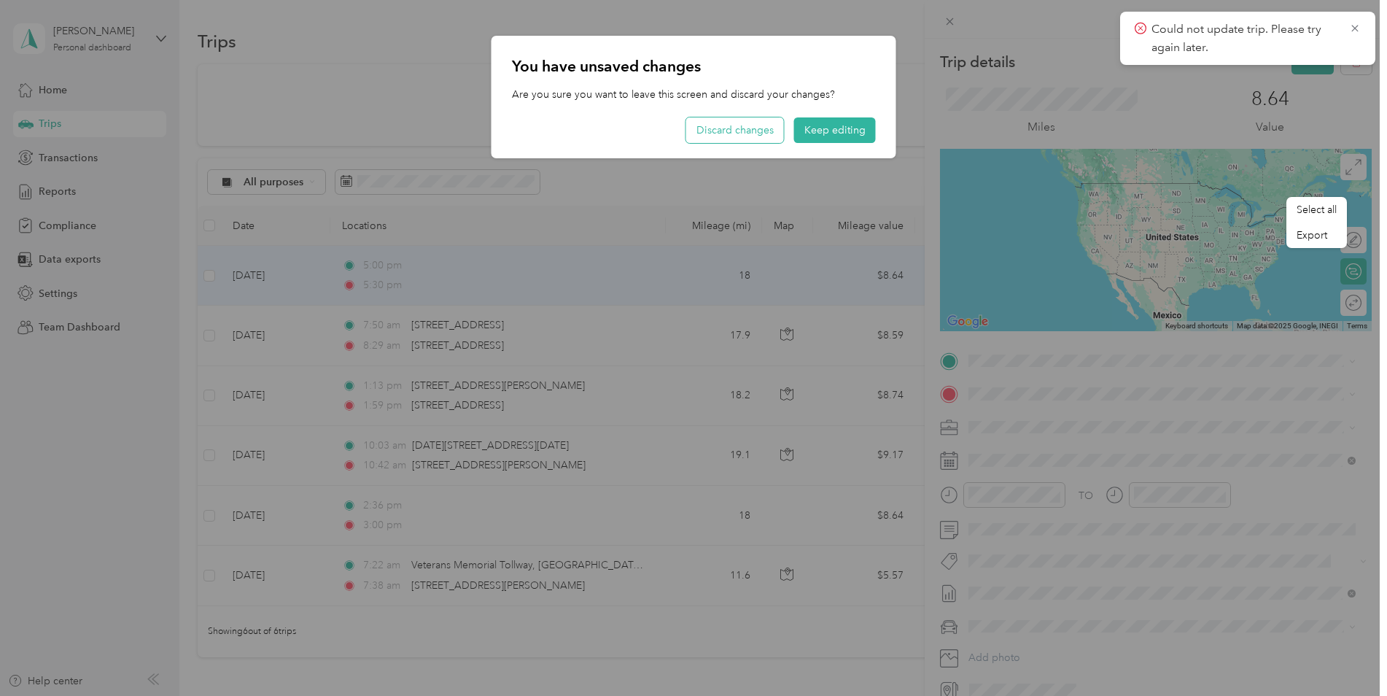
click at [739, 128] on button "Discard changes" at bounding box center [735, 130] width 98 height 26
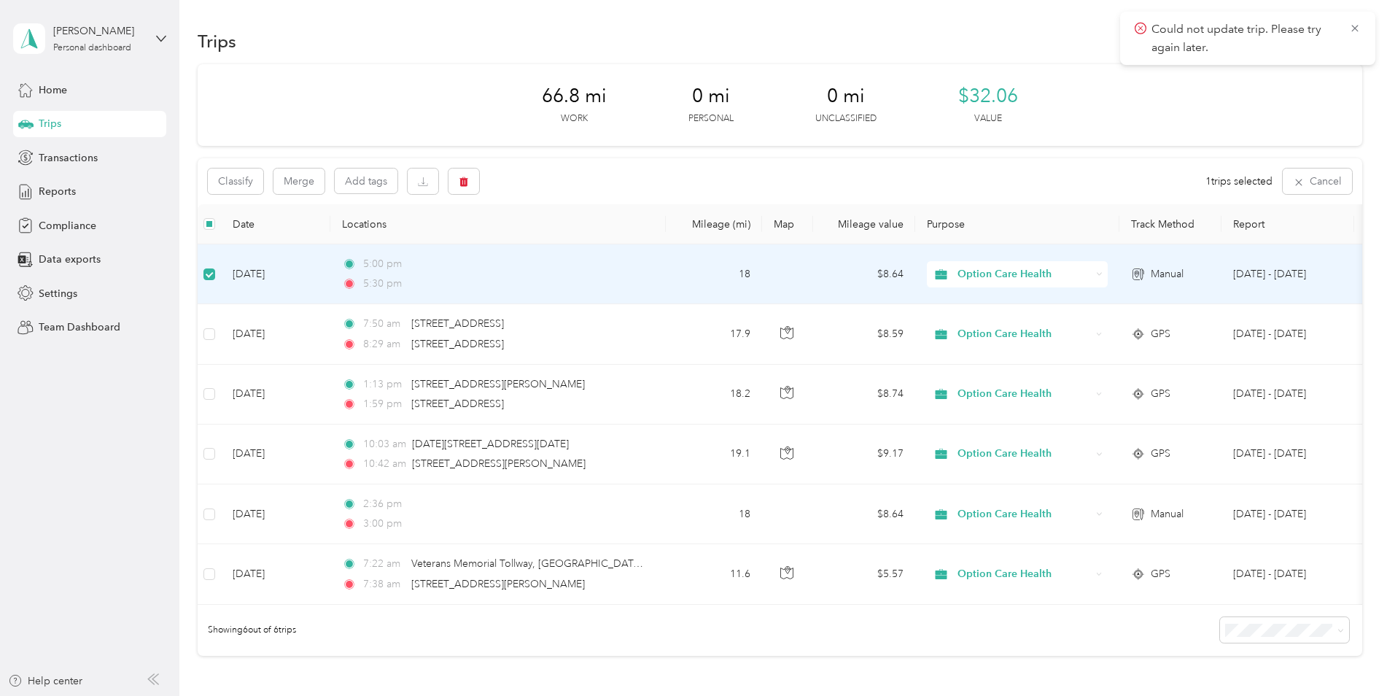
drag, startPoint x: 1120, startPoint y: 155, endPoint x: 821, endPoint y: 166, distance: 300.0
click at [821, 166] on div "Classify Merge Add tags 1 trips selected Cancel" at bounding box center [780, 181] width 1165 height 46
click at [465, 181] on icon "button" at bounding box center [464, 182] width 10 height 10
click at [573, 240] on button "Yes" at bounding box center [572, 242] width 28 height 23
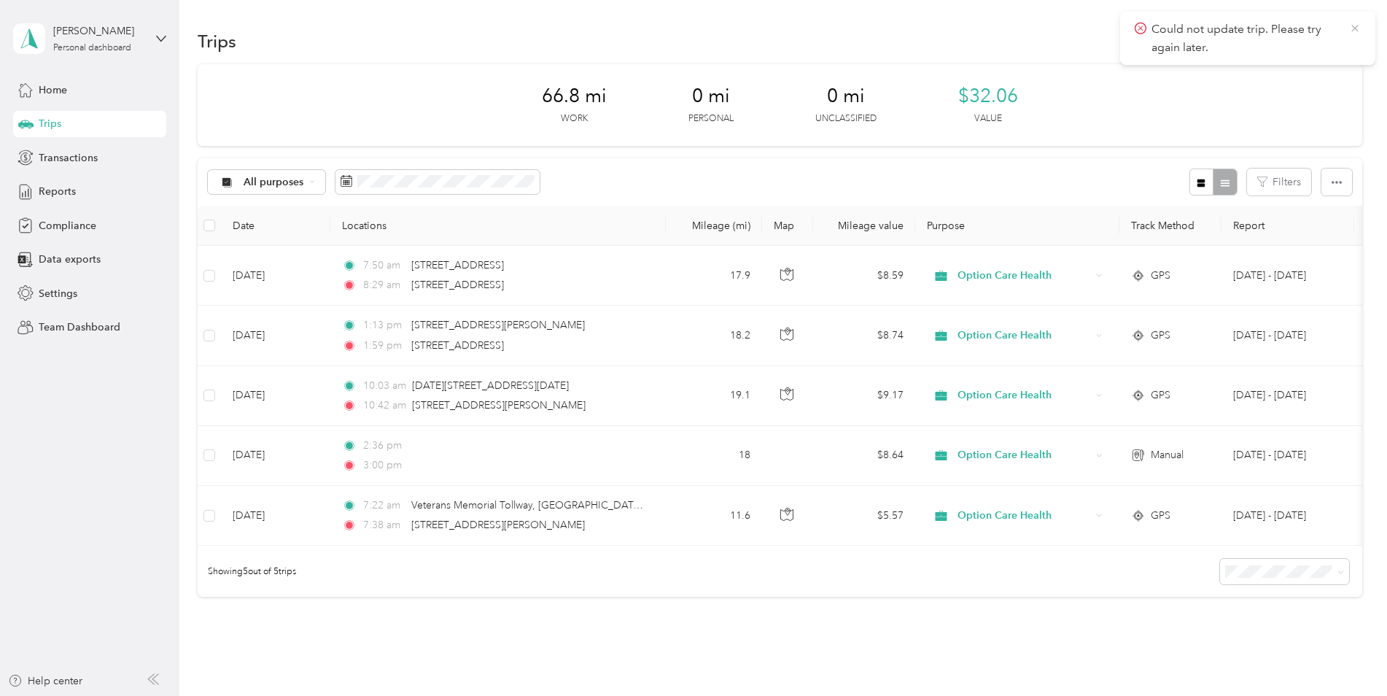
click at [1357, 29] on icon at bounding box center [1356, 28] width 12 height 13
click at [1313, 39] on button "New trip" at bounding box center [1323, 41] width 77 height 26
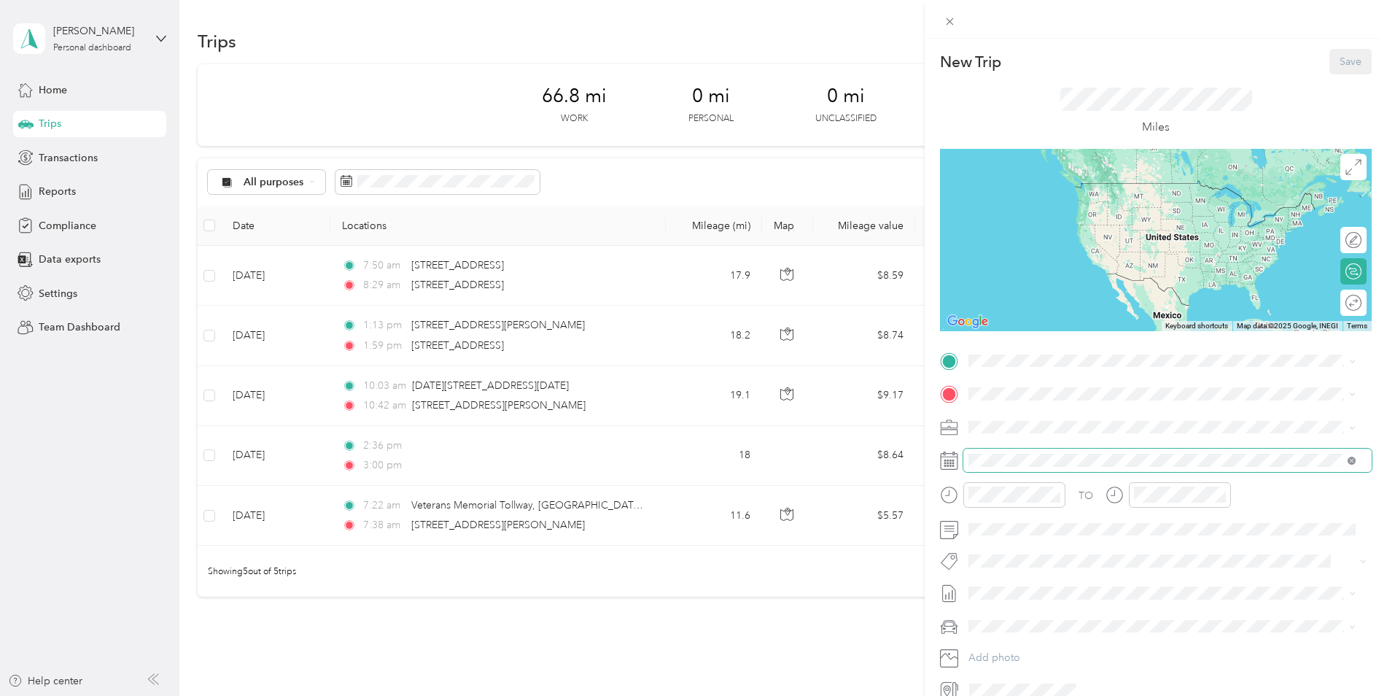
click at [1352, 459] on icon at bounding box center [1352, 461] width 8 height 8
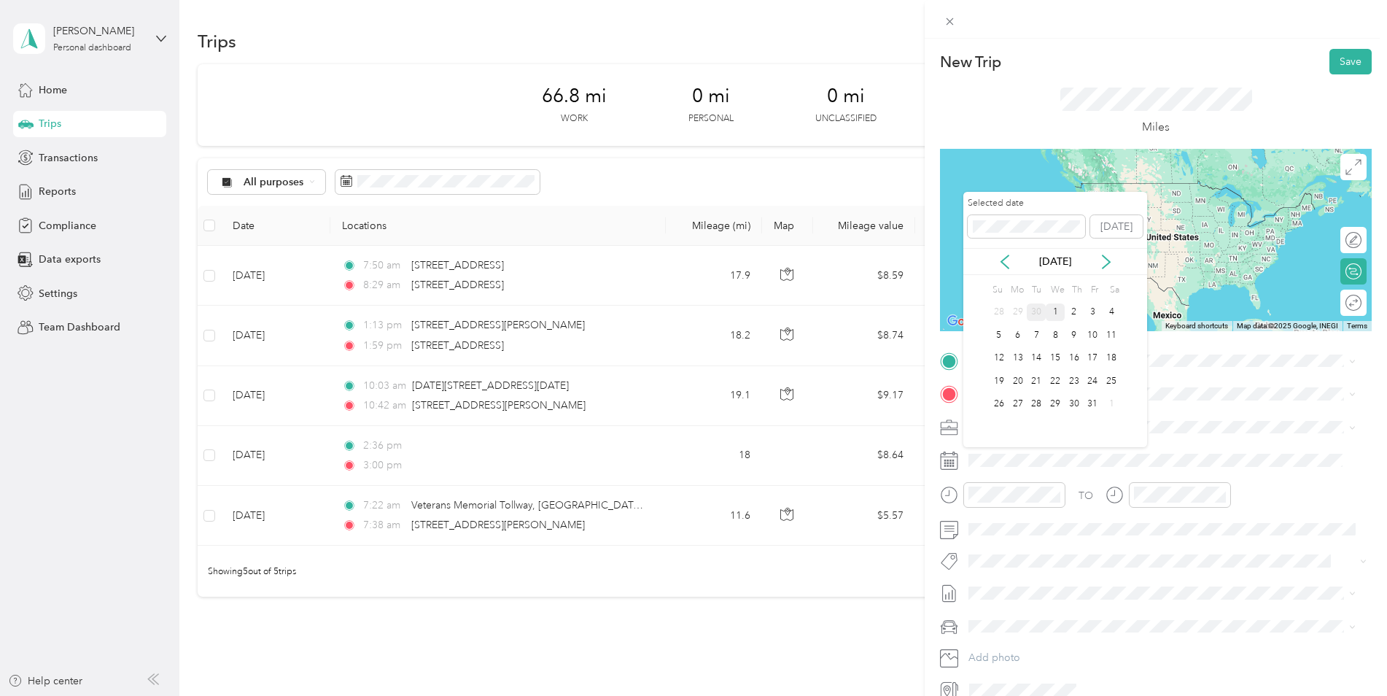
click at [1042, 313] on div "30" at bounding box center [1036, 312] width 19 height 18
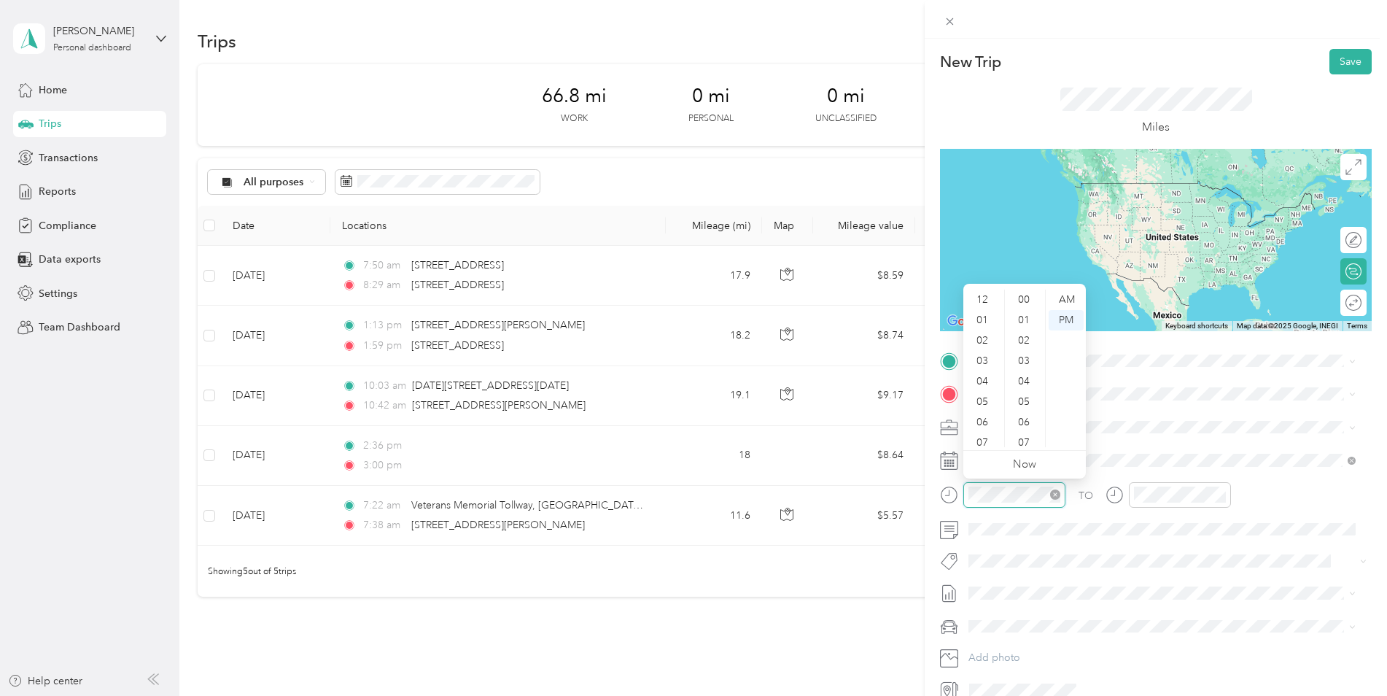
scroll to position [88, 0]
click at [985, 314] on div "05" at bounding box center [984, 314] width 35 height 20
click at [1024, 298] on div "00" at bounding box center [1025, 300] width 35 height 20
click at [1073, 322] on div "PM" at bounding box center [1066, 320] width 35 height 20
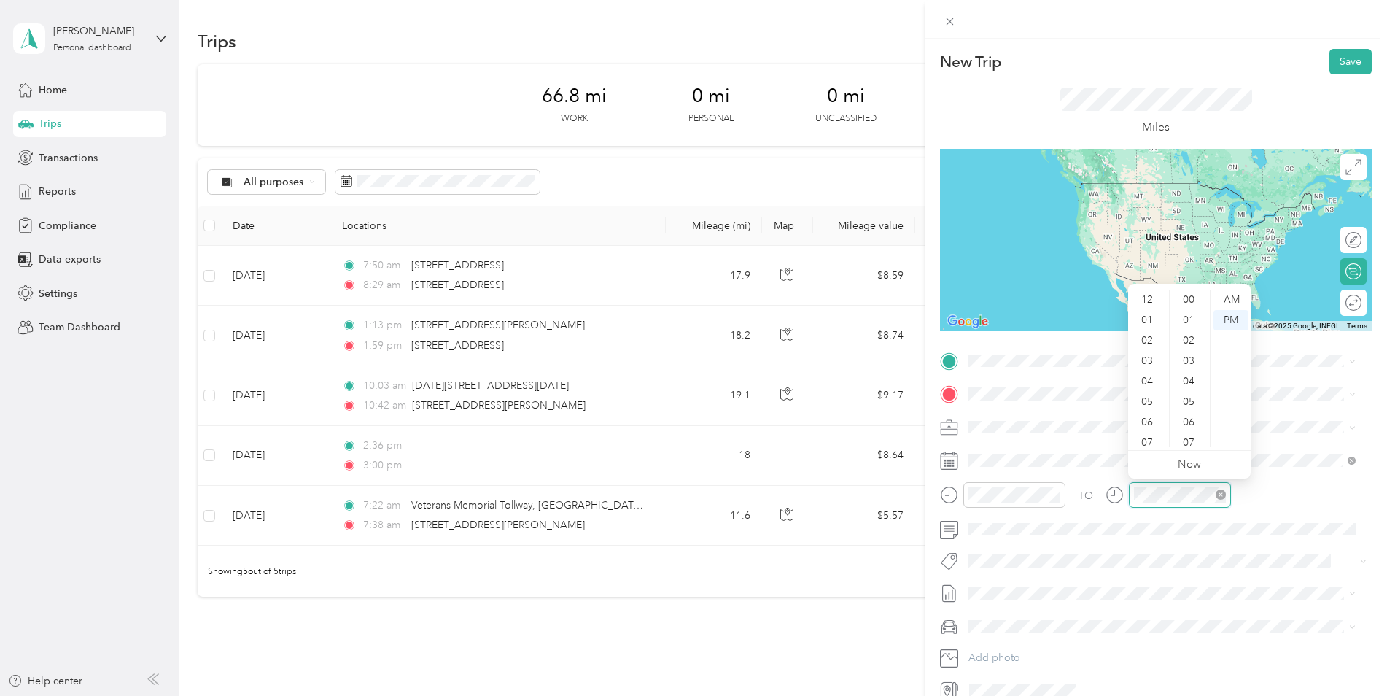
scroll to position [88, 0]
click at [1147, 313] on div "05" at bounding box center [1148, 314] width 35 height 20
click at [1191, 398] on div "30" at bounding box center [1190, 399] width 35 height 20
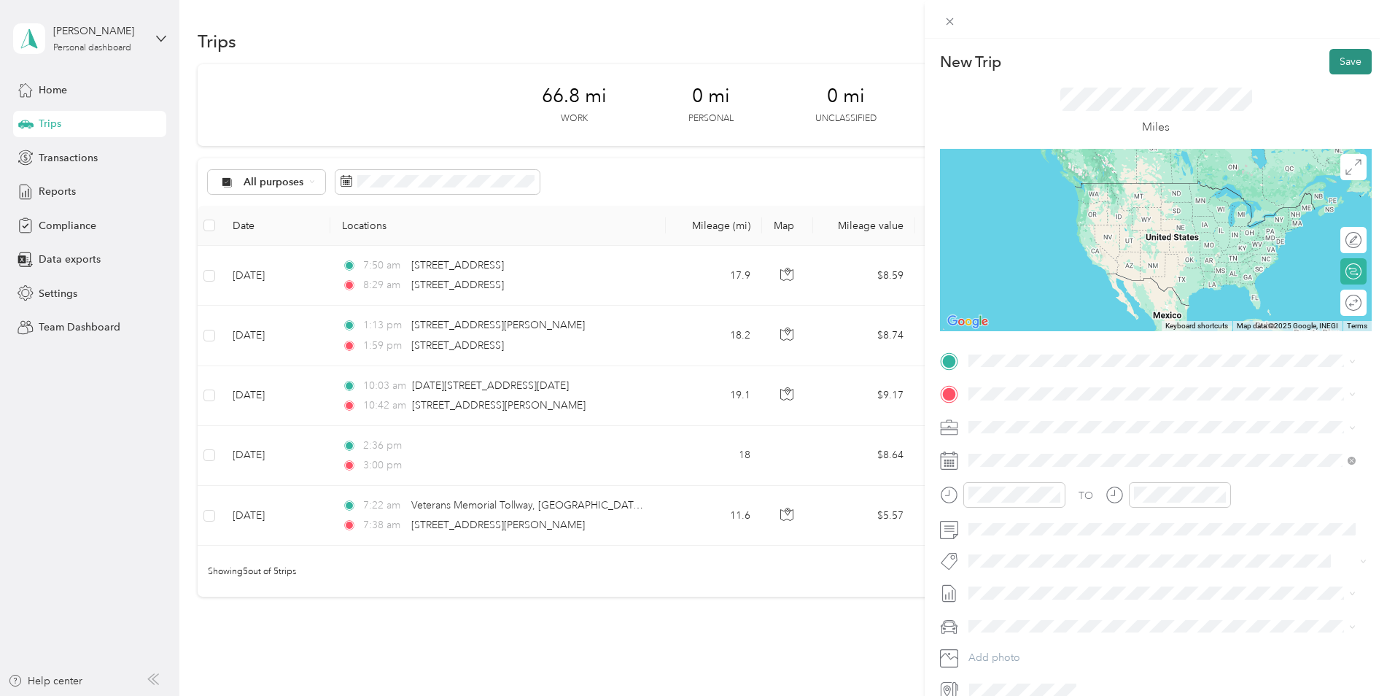
click at [1331, 65] on button "Save" at bounding box center [1351, 62] width 42 height 26
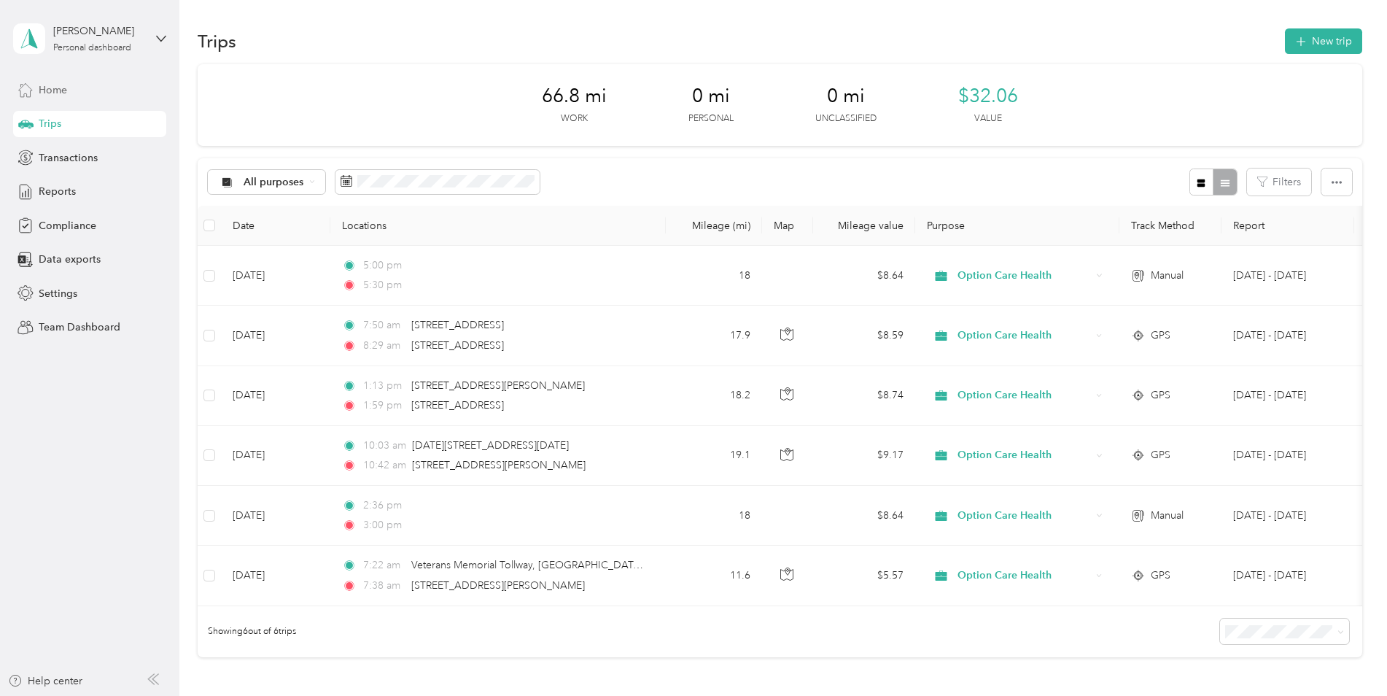
click at [59, 85] on span "Home" at bounding box center [53, 89] width 28 height 15
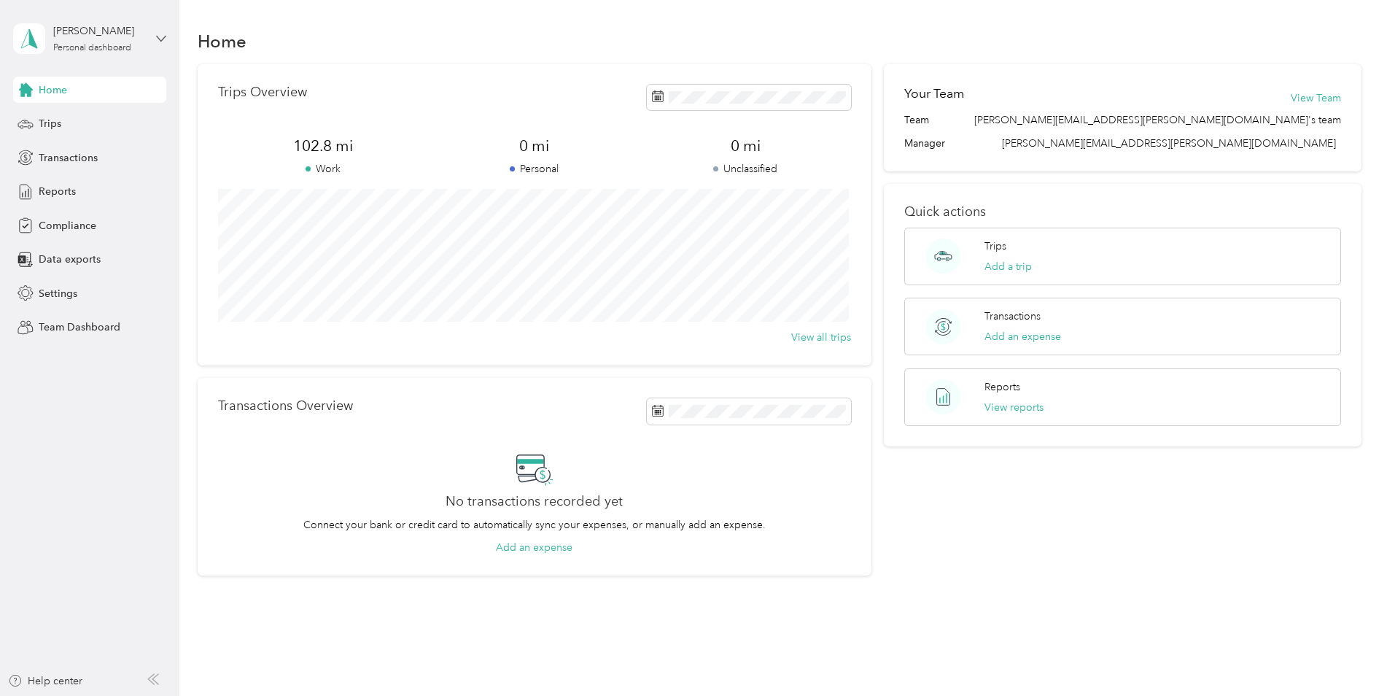
click at [159, 36] on icon at bounding box center [161, 39] width 10 height 10
click at [119, 154] on div "Personal dashboard" at bounding box center [249, 153] width 452 height 26
click at [48, 120] on span "Trips" at bounding box center [50, 123] width 23 height 15
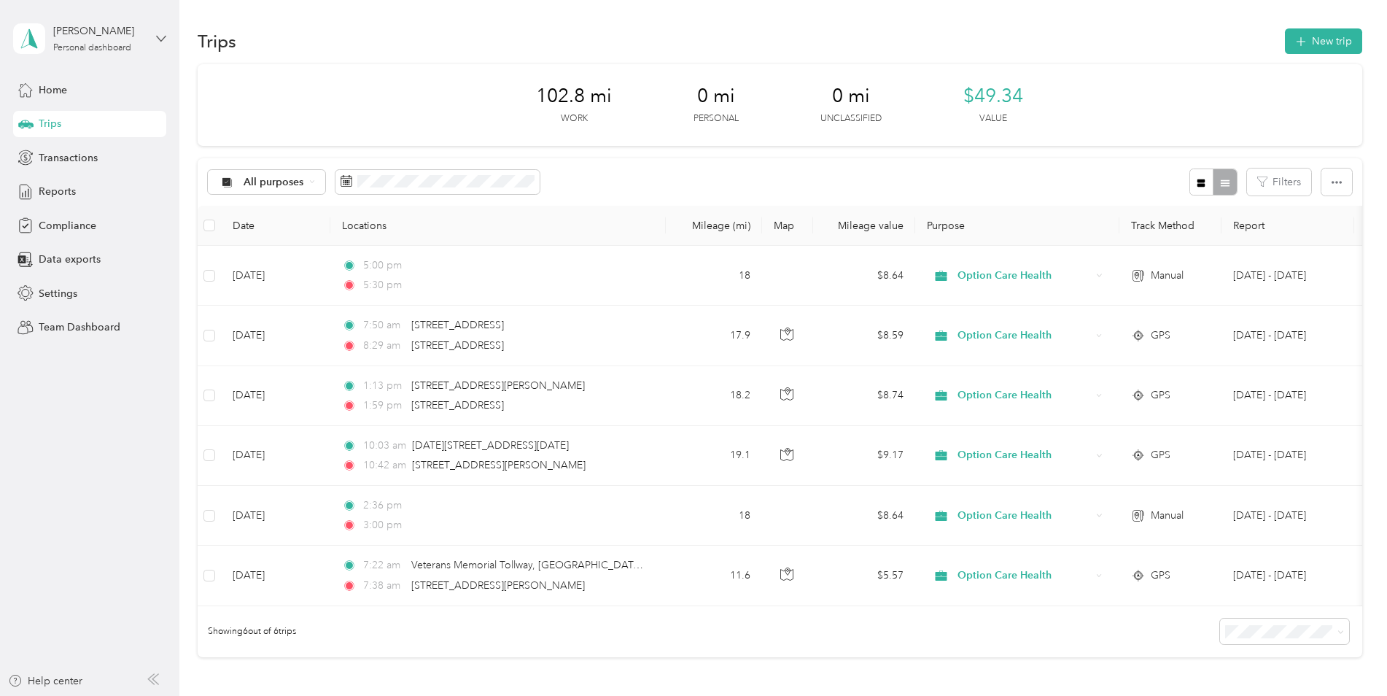
click at [159, 36] on icon at bounding box center [161, 39] width 10 height 10
click at [96, 123] on div "Team dashboard" at bounding box center [249, 120] width 452 height 26
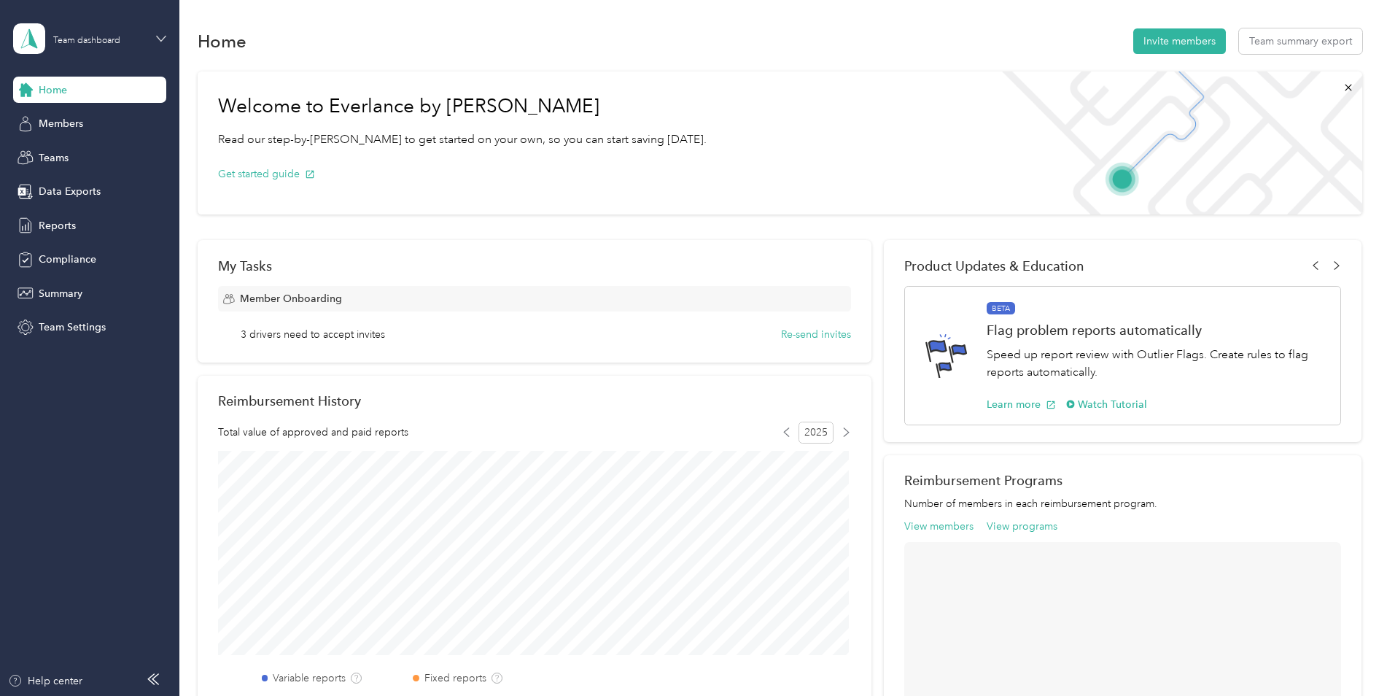
click at [161, 42] on icon at bounding box center [161, 39] width 10 height 10
click at [104, 153] on div "Personal dashboard" at bounding box center [72, 152] width 92 height 15
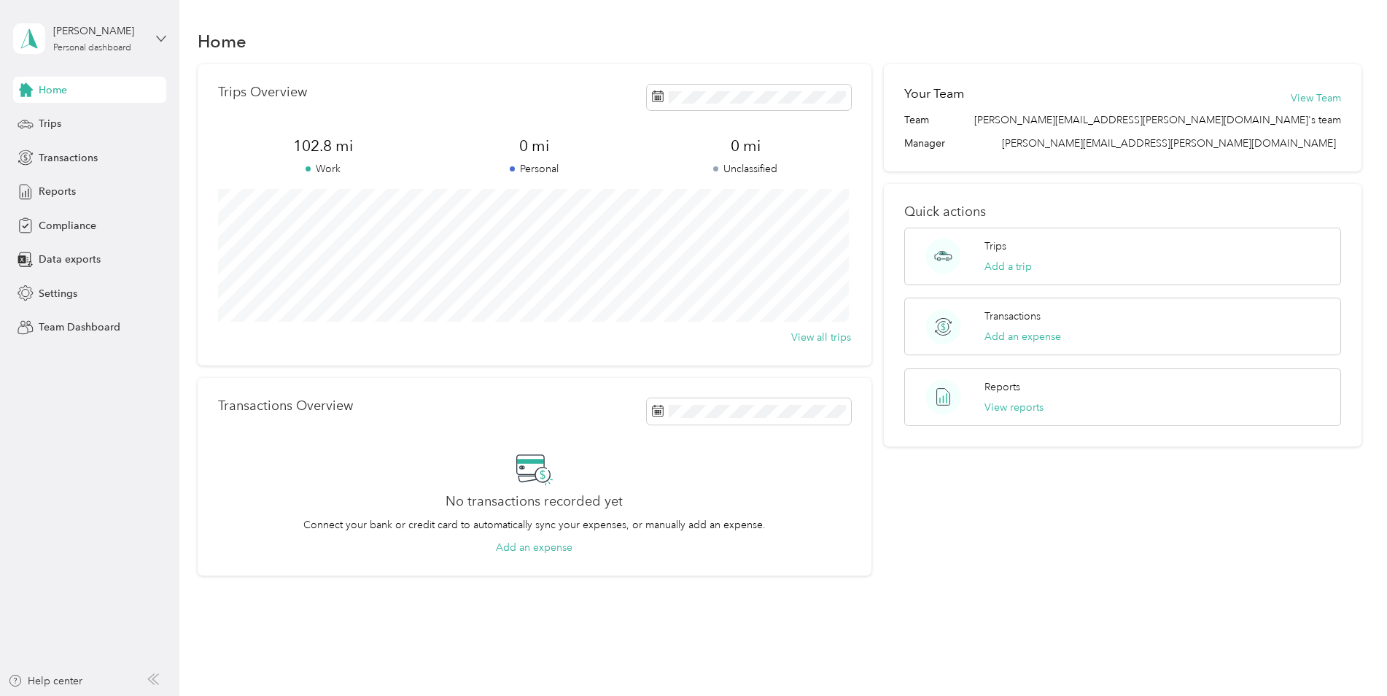
click at [160, 37] on icon at bounding box center [161, 39] width 10 height 10
click at [670, 65] on div "Trips Overview 102.8 mi Work 0 mi Personal 0 mi Unclassified View all trips" at bounding box center [535, 214] width 674 height 301
click at [1081, 257] on div "Trips Add a trip" at bounding box center [1123, 257] width 437 height 58
